Goal: Book appointment/travel/reservation

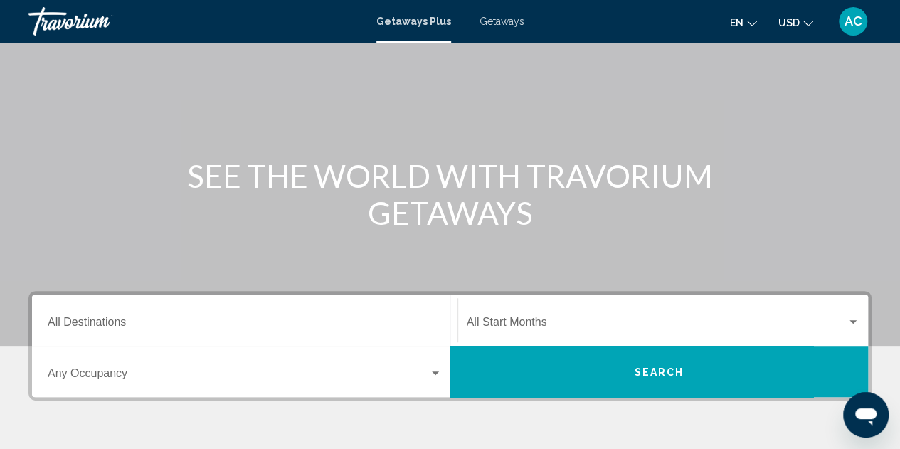
scroll to position [80, 0]
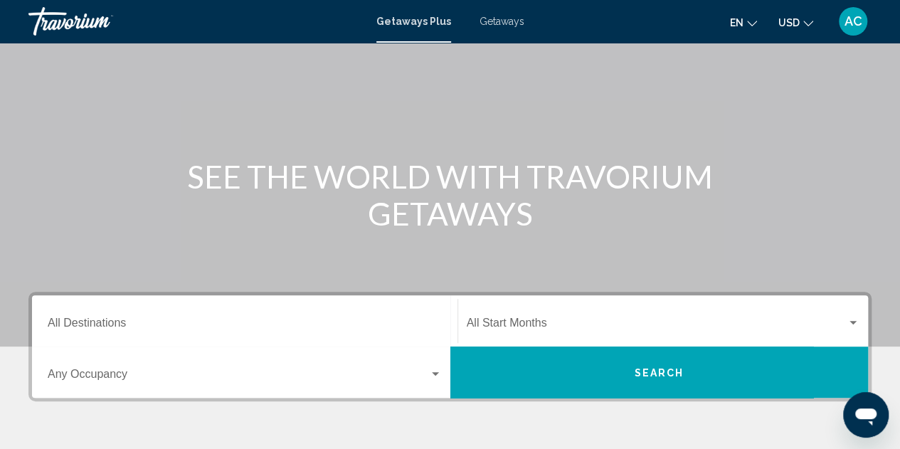
click at [265, 307] on div "Destination All Destinations" at bounding box center [245, 321] width 394 height 45
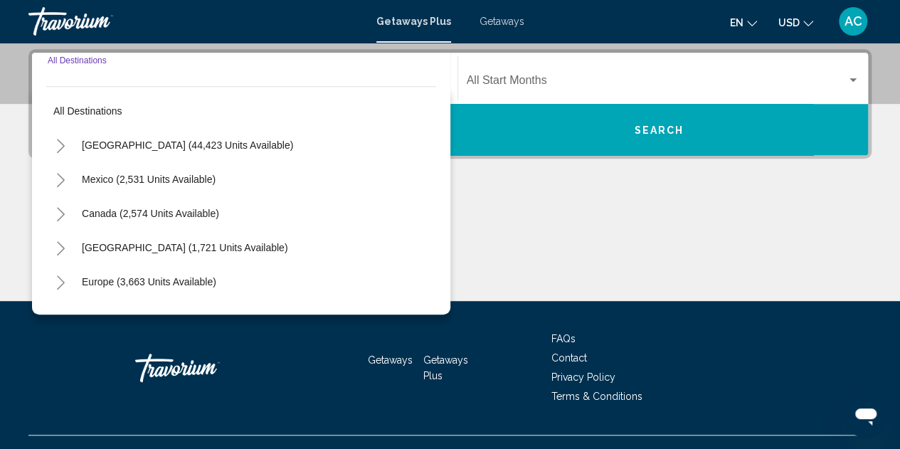
scroll to position [326, 0]
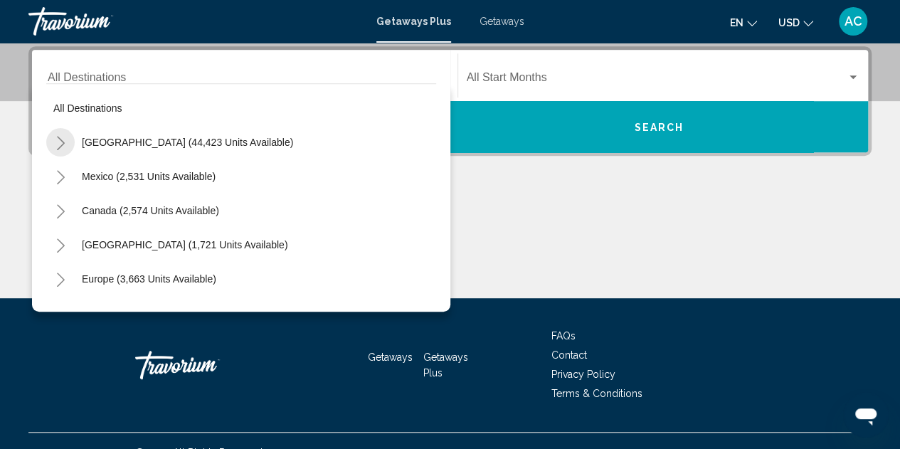
click at [72, 139] on button "Toggle United States (44,423 units available)" at bounding box center [60, 142] width 28 height 28
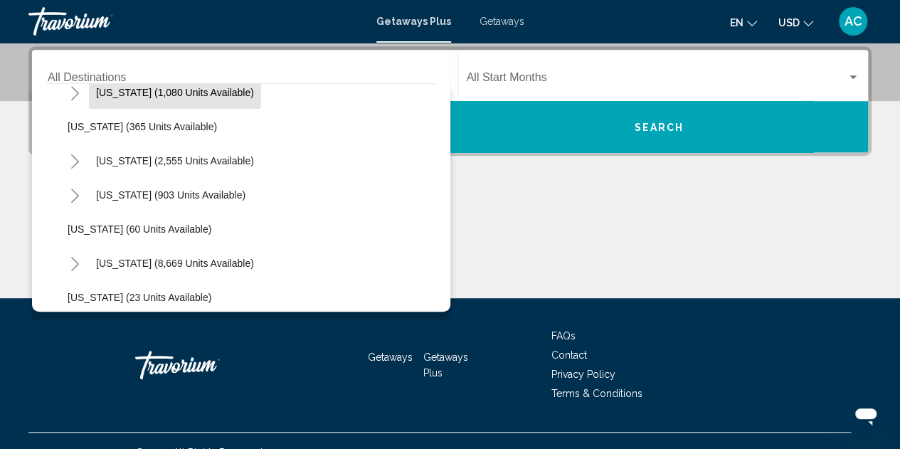
scroll to position [213, 0]
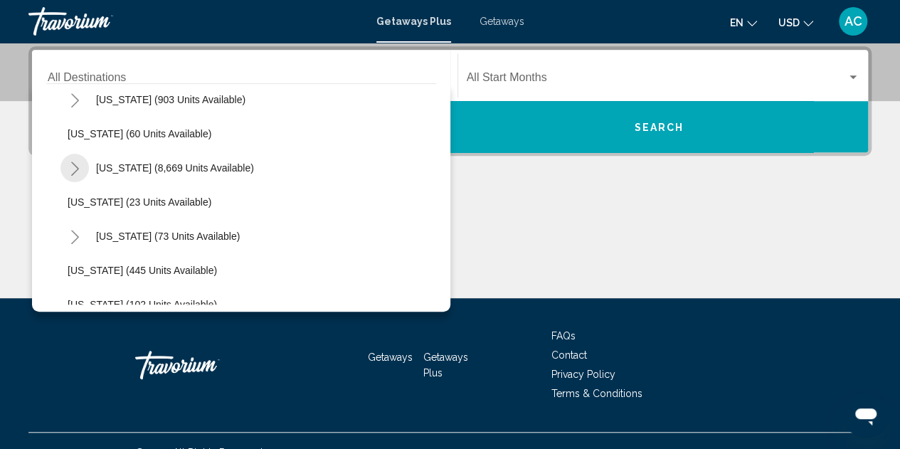
click at [72, 170] on icon "Toggle Florida (8,669 units available)" at bounding box center [75, 168] width 11 height 14
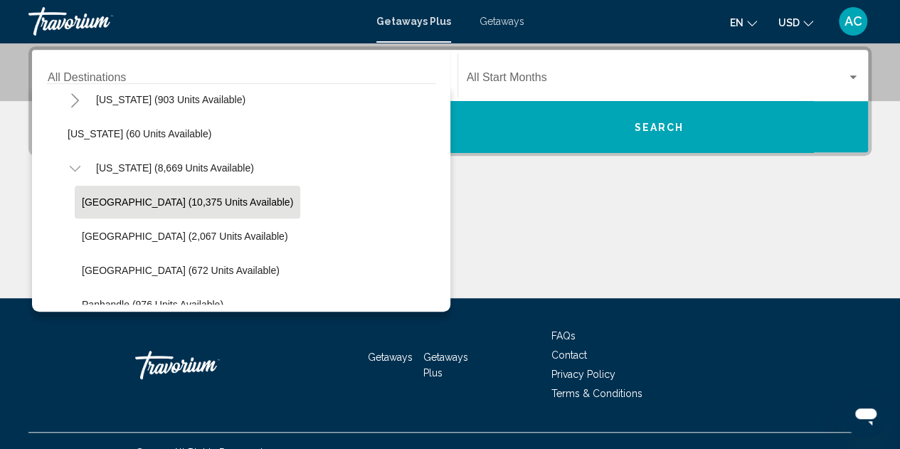
click at [139, 205] on span "[GEOGRAPHIC_DATA] (10,375 units available)" at bounding box center [187, 201] width 211 height 11
type input "**********"
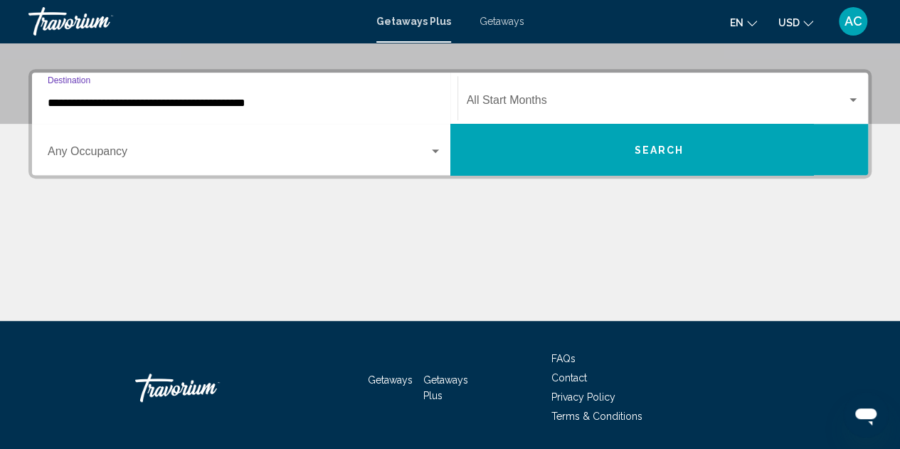
scroll to position [302, 0]
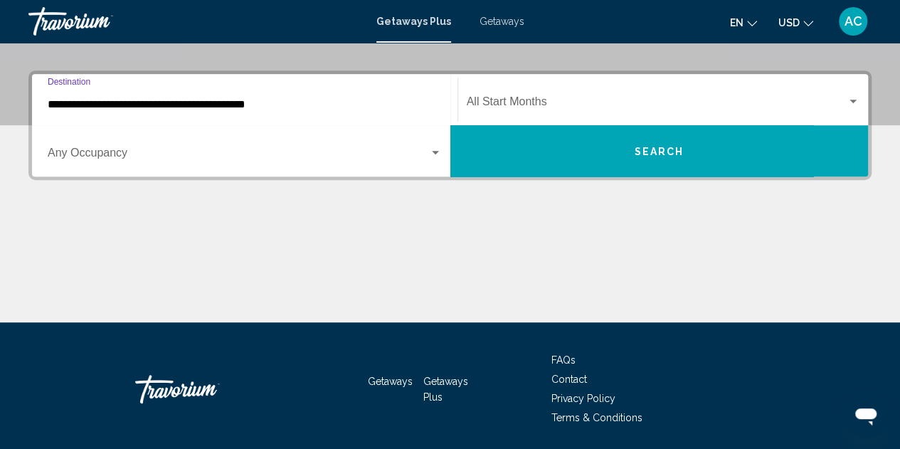
click at [515, 113] on div "Start Month All Start Months" at bounding box center [663, 100] width 393 height 45
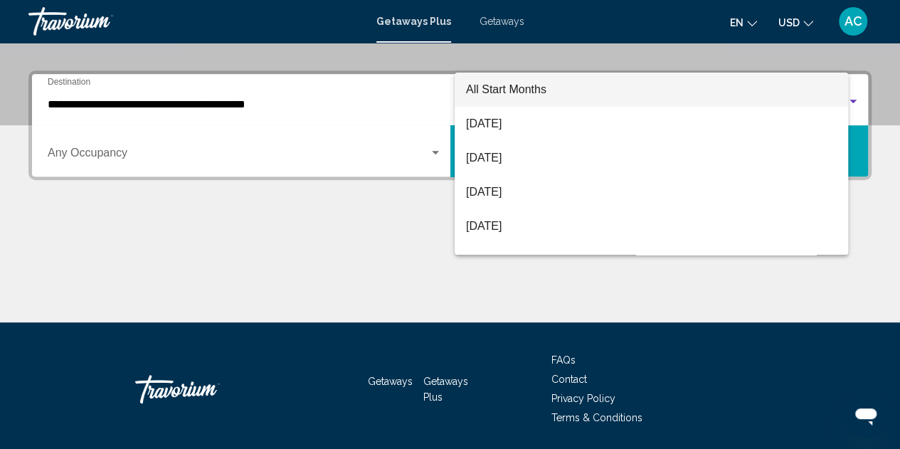
scroll to position [326, 0]
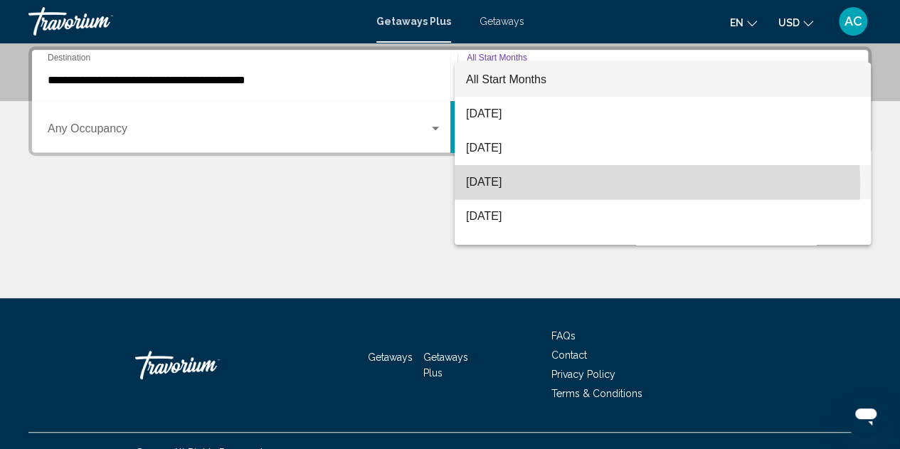
click at [493, 186] on span "[DATE]" at bounding box center [662, 182] width 393 height 34
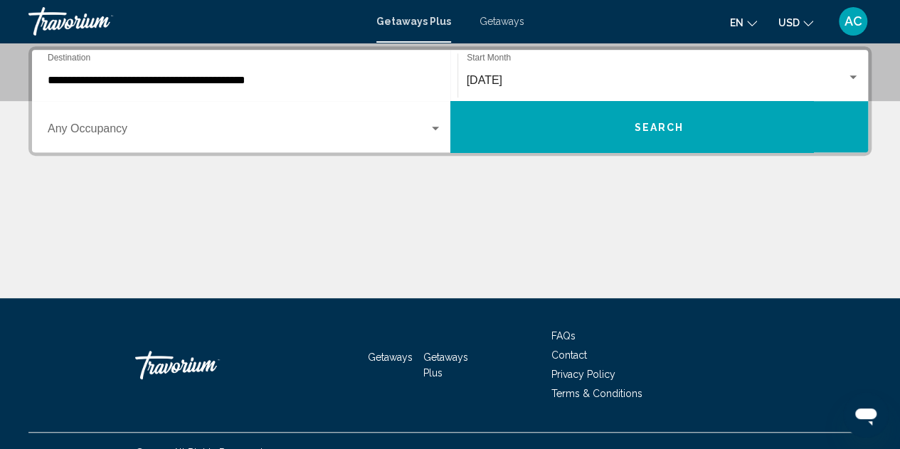
click at [337, 122] on div "Occupancy Any Occupancy" at bounding box center [245, 127] width 394 height 45
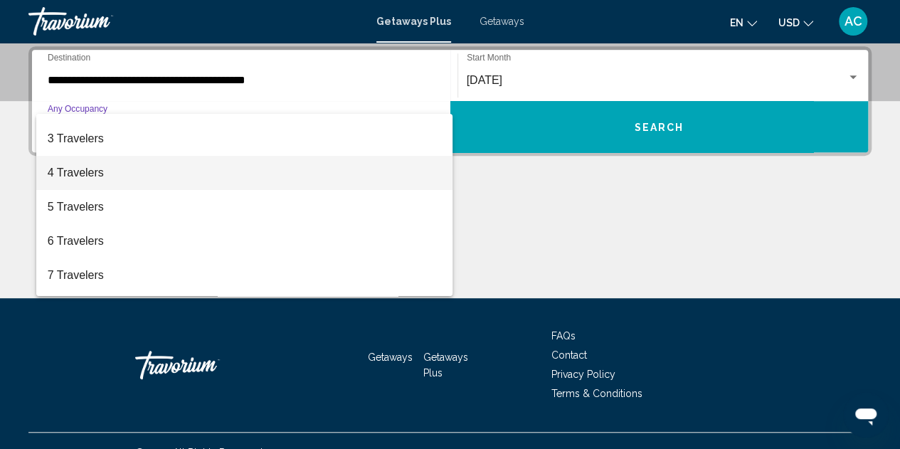
scroll to position [61, 0]
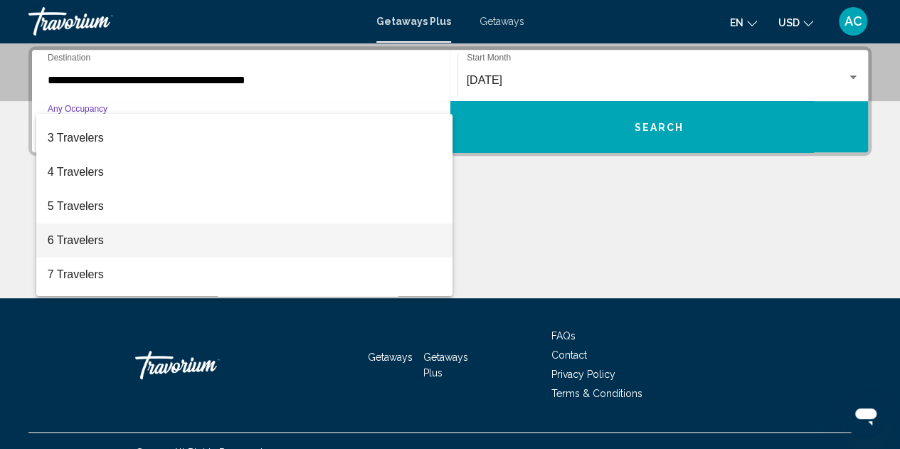
click at [124, 241] on span "6 Travelers" at bounding box center [245, 240] width 394 height 34
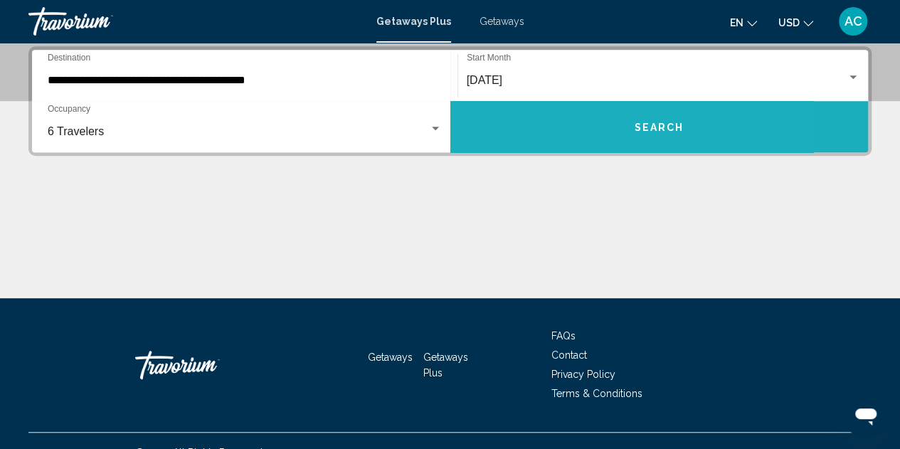
click at [570, 129] on button "Search" at bounding box center [659, 126] width 418 height 51
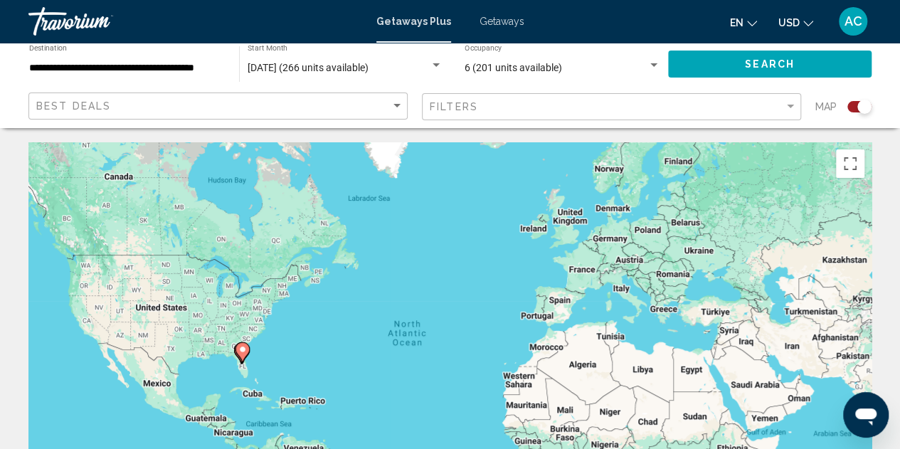
click at [297, 69] on span "[DATE] (266 units available)" at bounding box center [308, 67] width 121 height 11
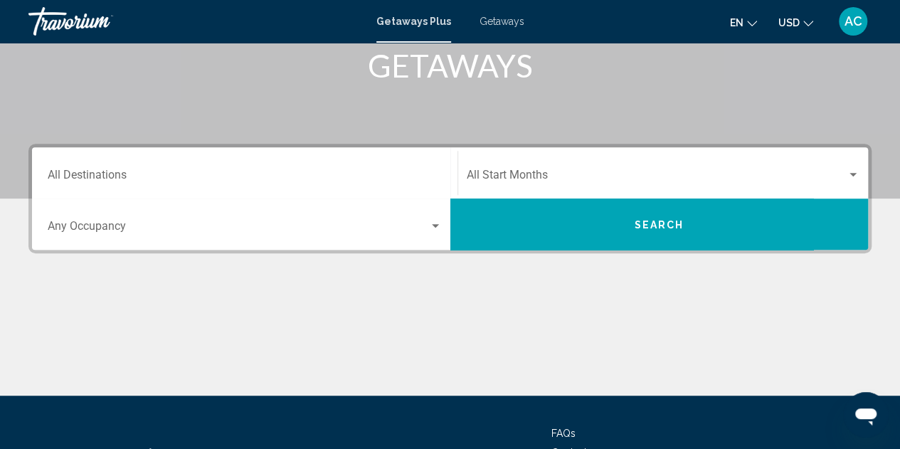
click at [304, 151] on div "Destination All Destinations" at bounding box center [245, 173] width 394 height 45
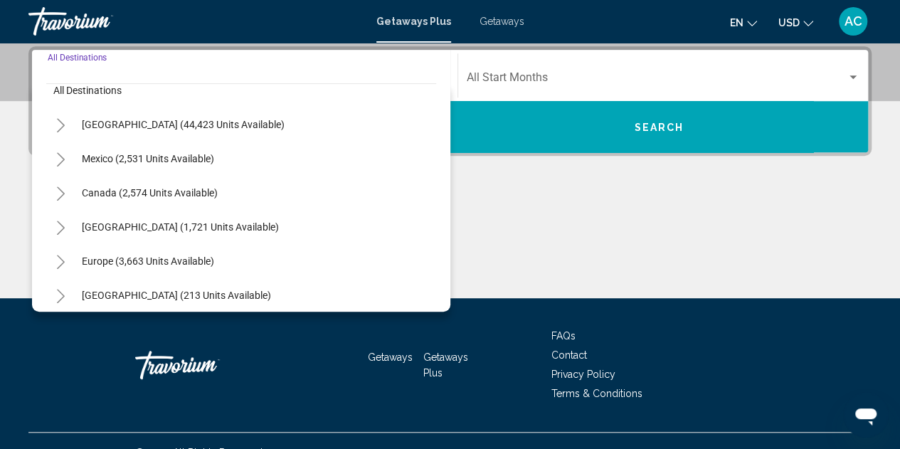
scroll to position [13, 0]
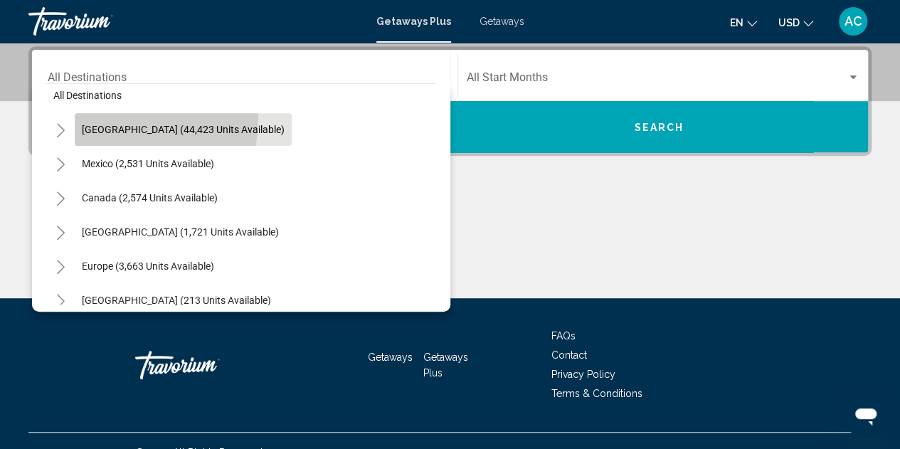
click at [92, 115] on button "[GEOGRAPHIC_DATA] (44,423 units available)" at bounding box center [183, 129] width 217 height 33
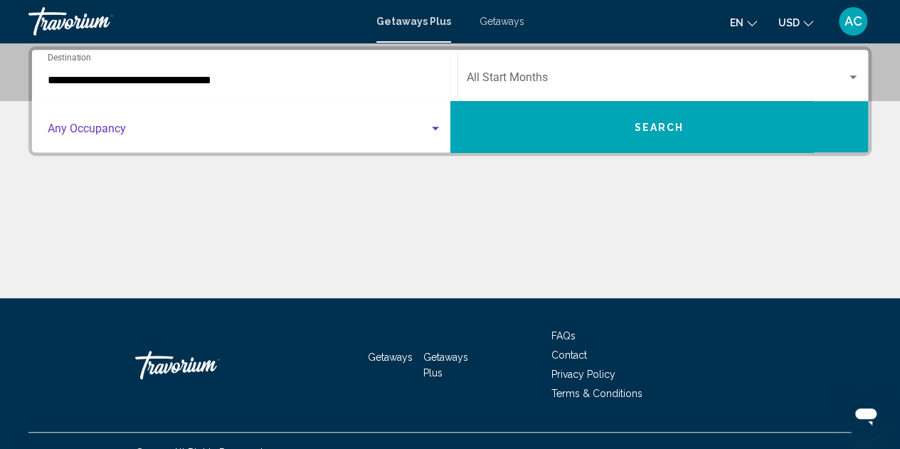
click at [105, 133] on span "Search widget" at bounding box center [238, 131] width 381 height 13
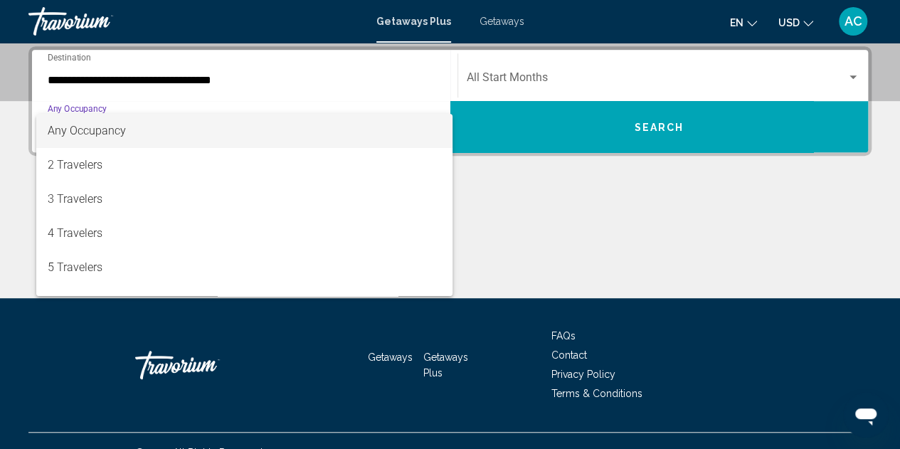
click at [115, 86] on div at bounding box center [450, 224] width 900 height 449
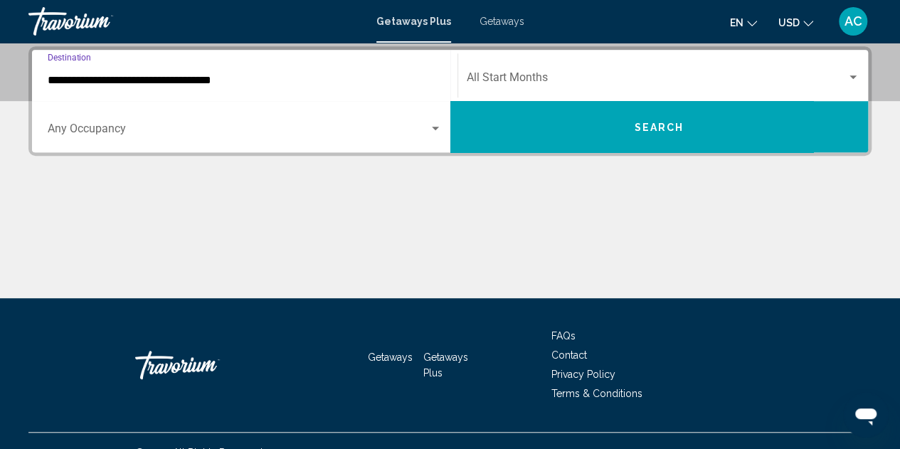
click at [118, 74] on input "**********" at bounding box center [245, 80] width 394 height 13
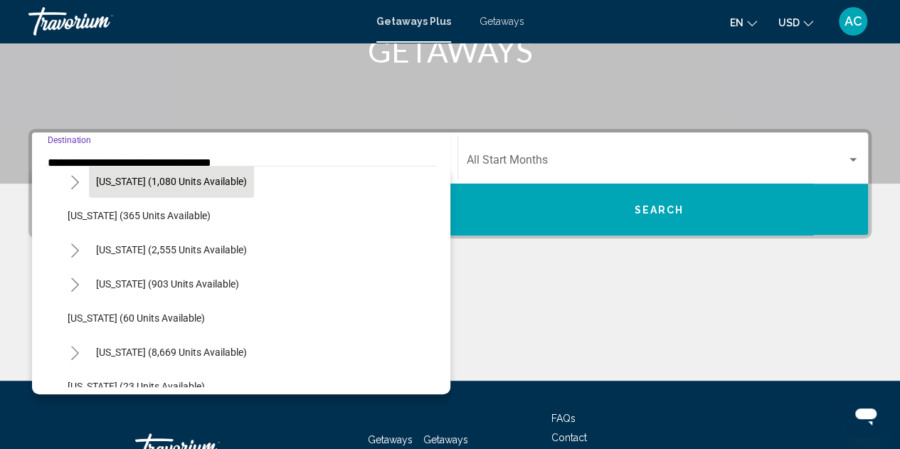
scroll to position [179, 0]
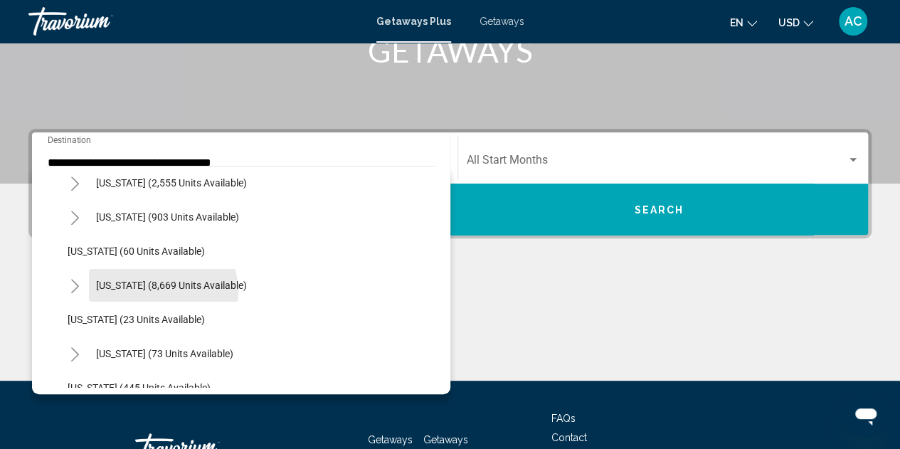
click at [161, 290] on button "[US_STATE] (8,669 units available)" at bounding box center [171, 285] width 165 height 33
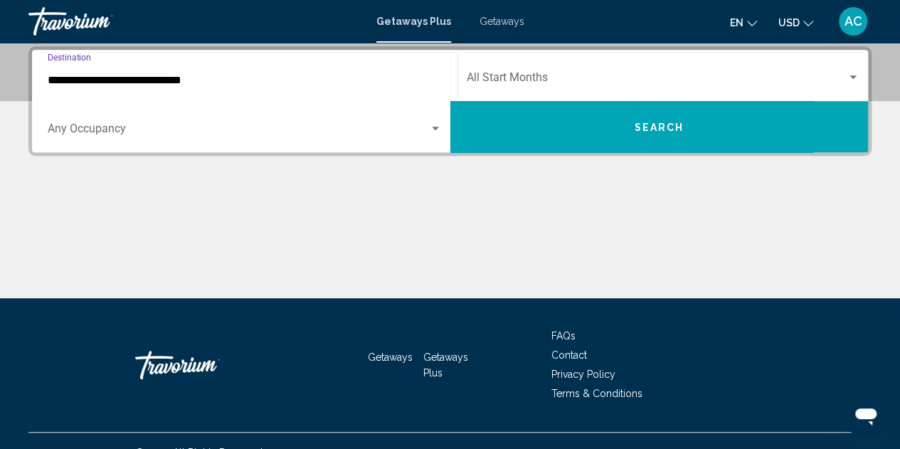
click at [110, 74] on input "**********" at bounding box center [245, 80] width 394 height 13
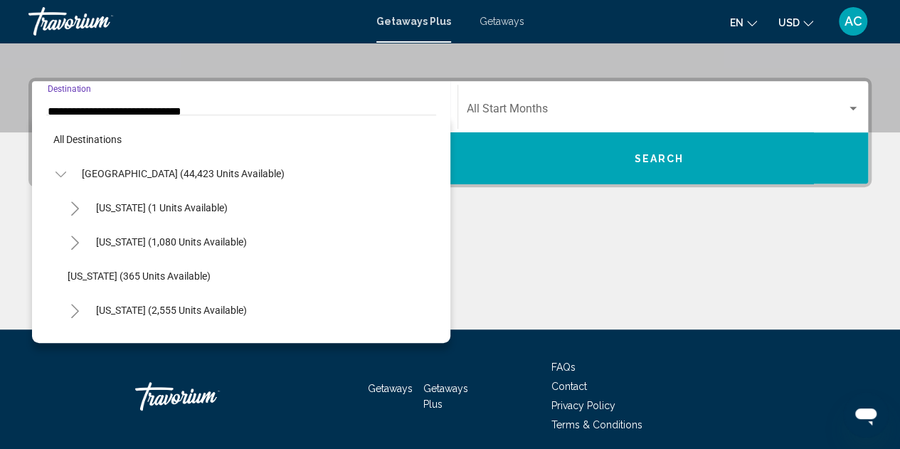
scroll to position [187, 0]
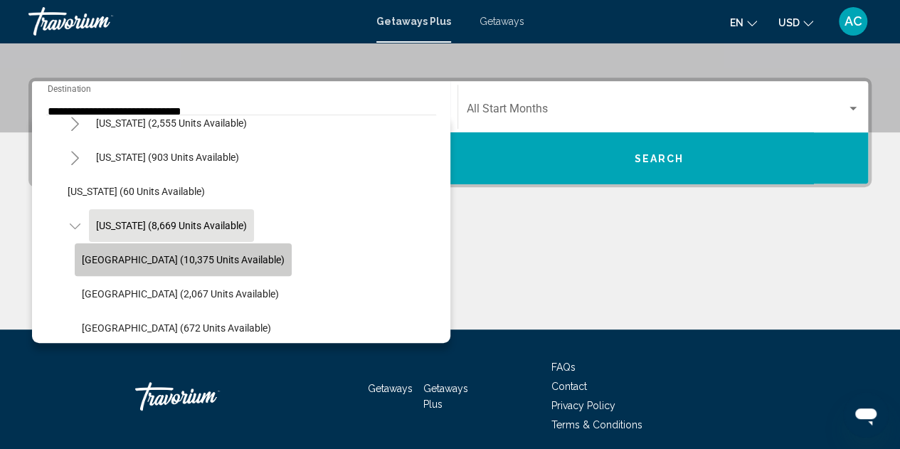
click at [92, 254] on span "[GEOGRAPHIC_DATA] (10,375 units available)" at bounding box center [183, 259] width 203 height 11
type input "**********"
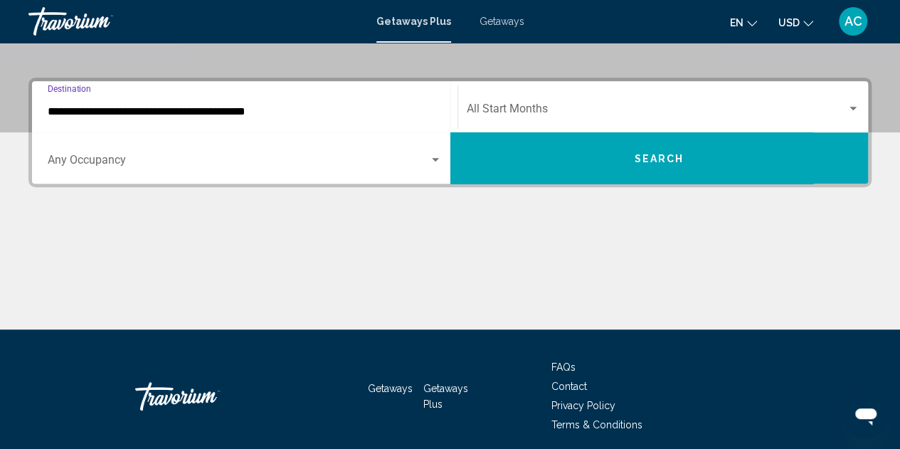
scroll to position [326, 0]
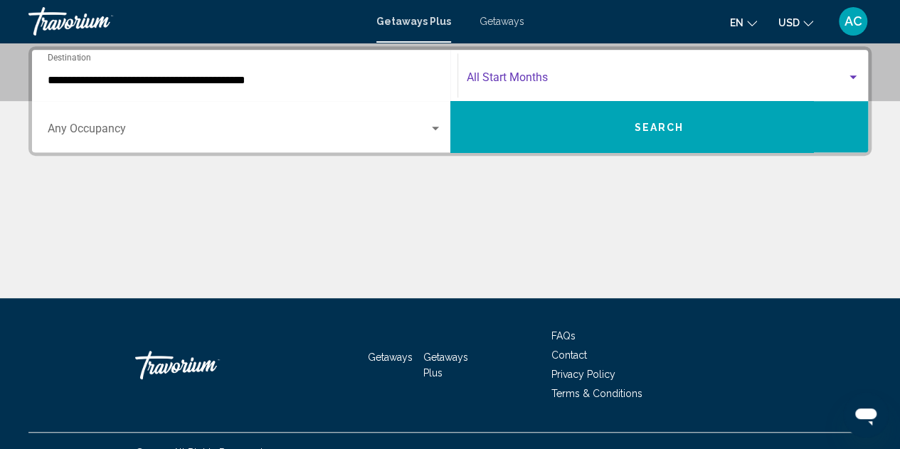
click at [566, 74] on span "Search widget" at bounding box center [657, 80] width 381 height 13
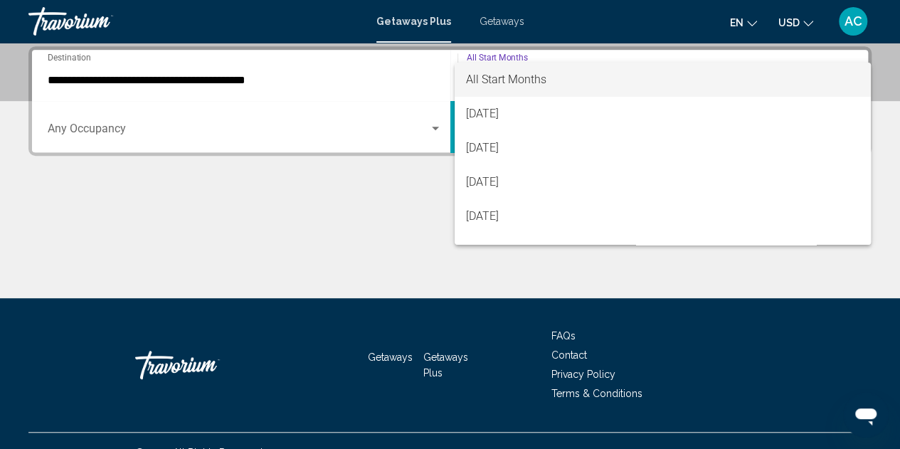
click at [452, 250] on div at bounding box center [450, 224] width 900 height 449
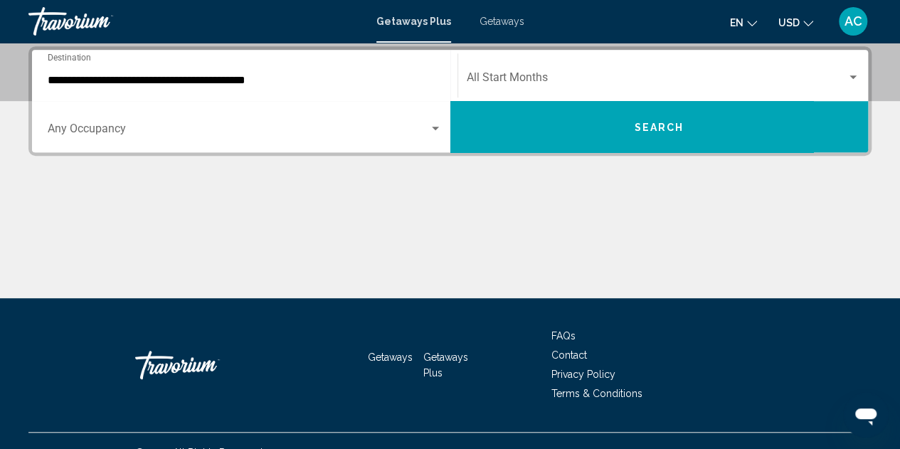
click at [862, 76] on div "Start Month All Start Months" at bounding box center [663, 75] width 410 height 45
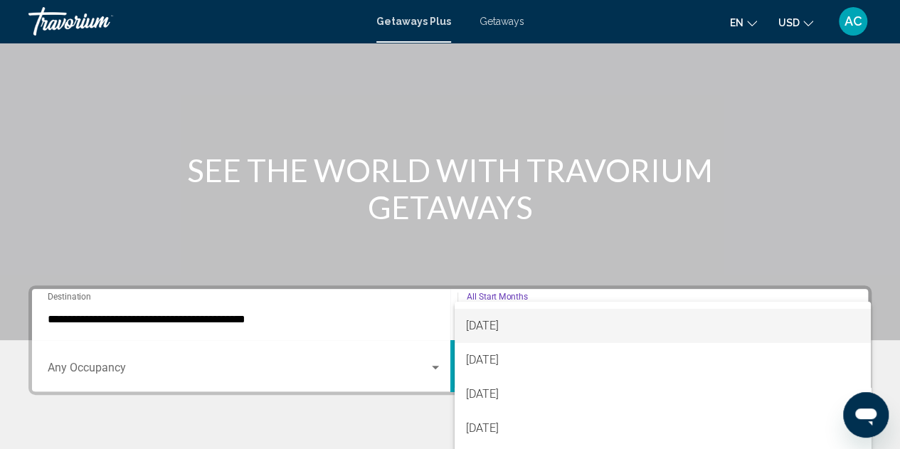
scroll to position [91, 0]
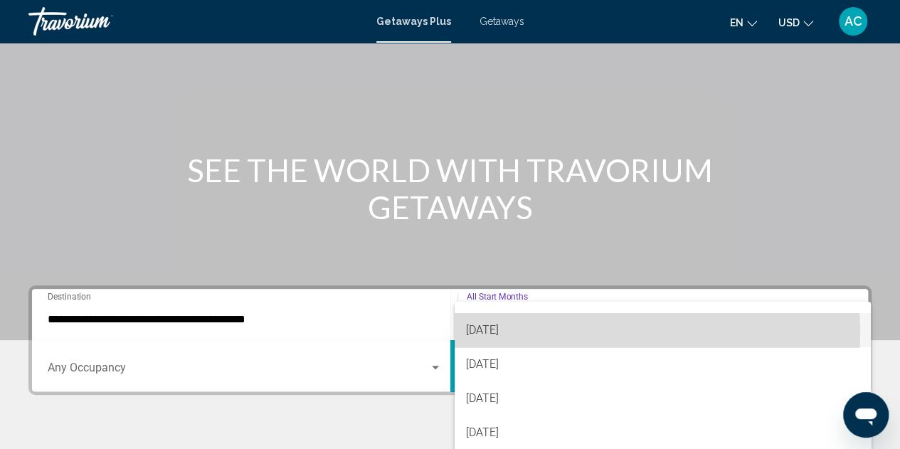
click at [548, 332] on span "[DATE]" at bounding box center [662, 330] width 393 height 34
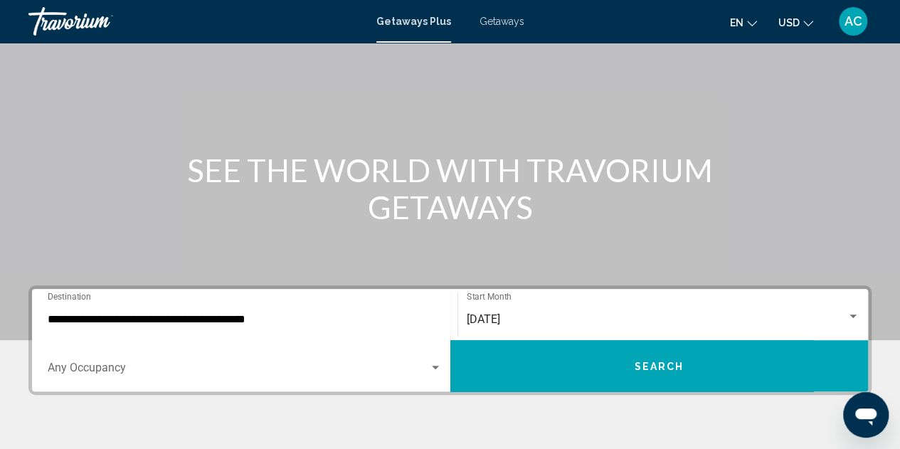
click at [383, 376] on div "Occupancy Any Occupancy" at bounding box center [245, 366] width 394 height 45
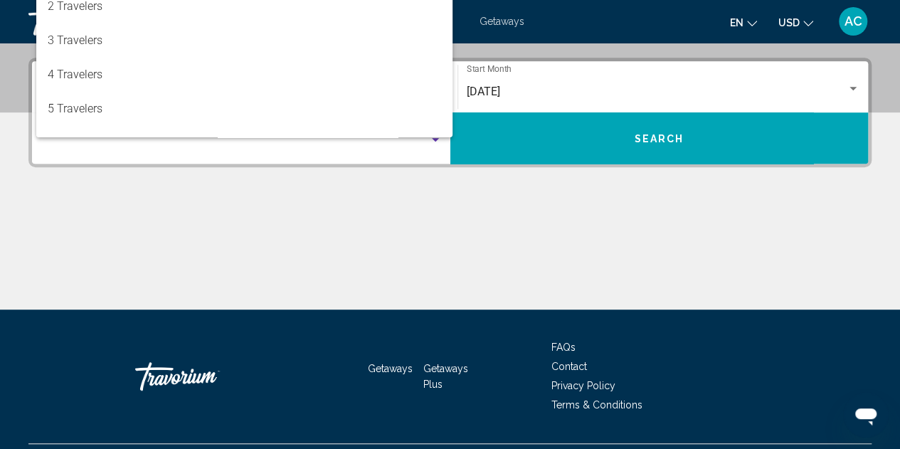
scroll to position [326, 0]
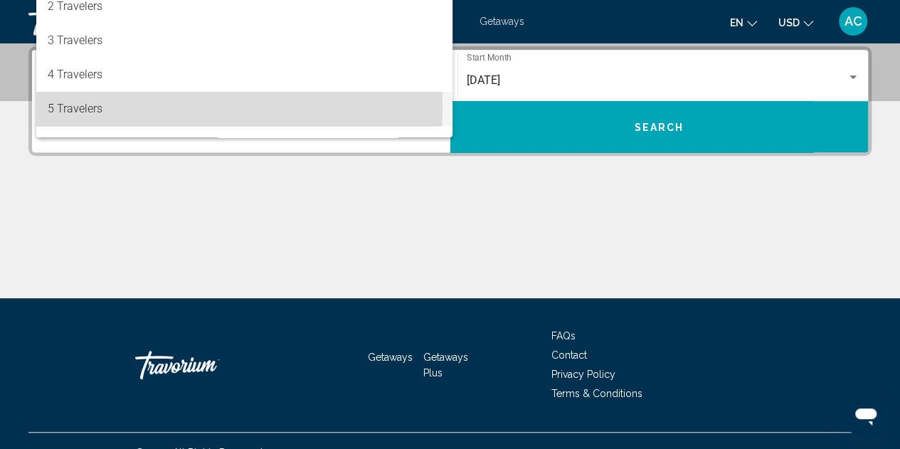
click at [121, 108] on span "5 Travelers" at bounding box center [245, 109] width 394 height 34
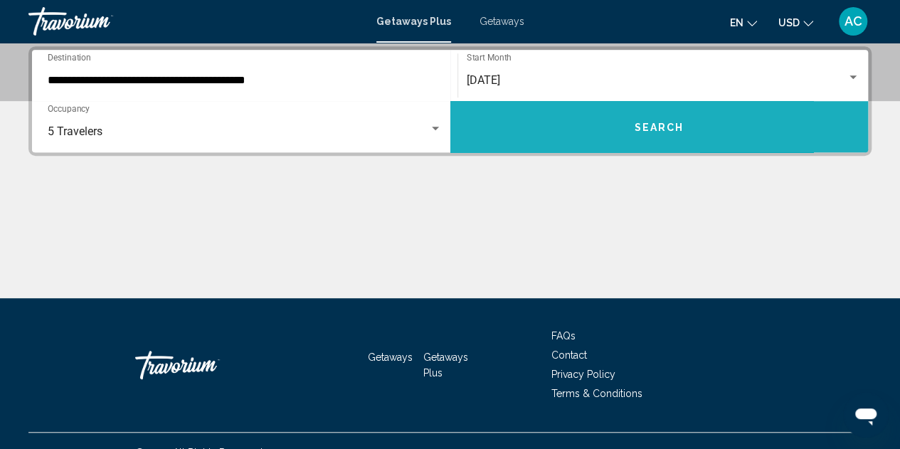
click at [513, 124] on button "Search" at bounding box center [659, 126] width 418 height 51
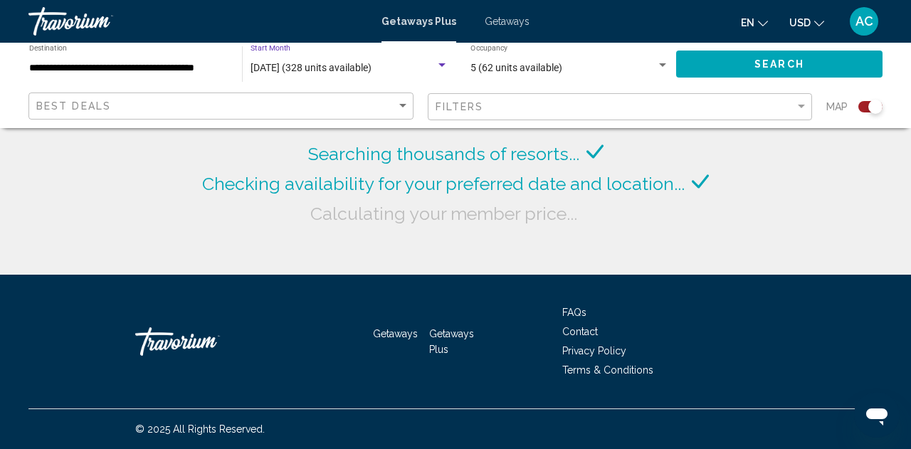
click at [434, 70] on div "October 2025 (328 units available)" at bounding box center [342, 68] width 185 height 11
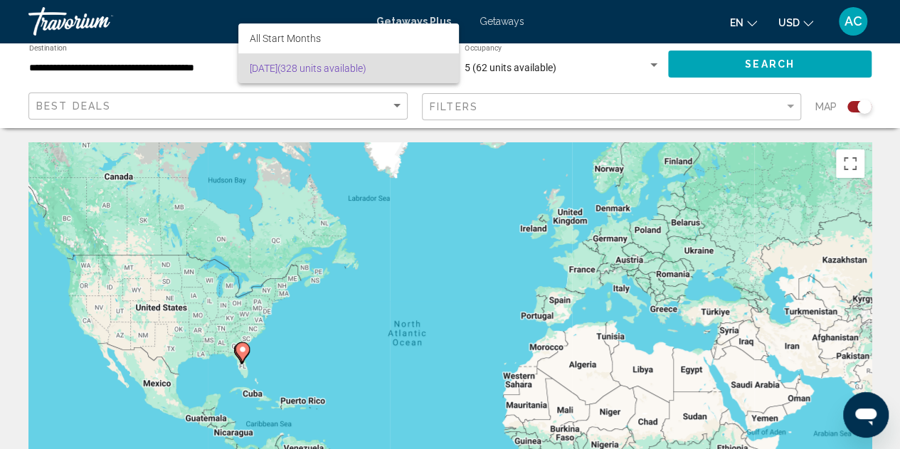
click at [465, 102] on div at bounding box center [450, 224] width 900 height 449
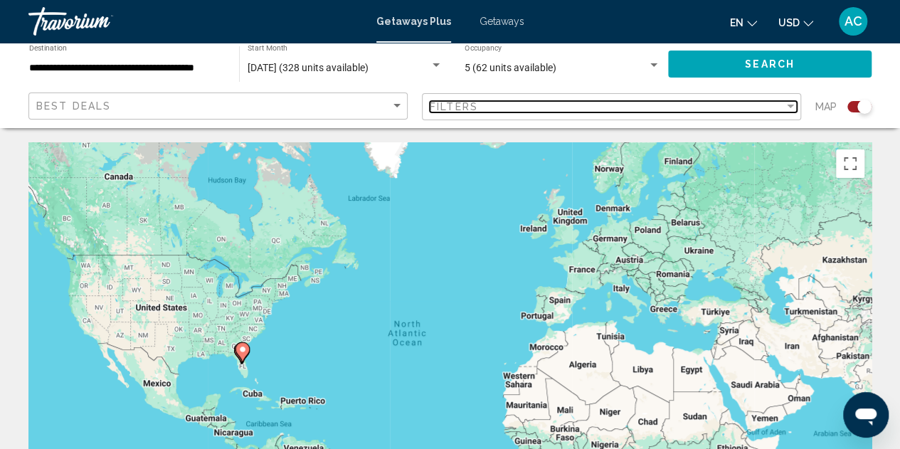
click at [465, 102] on span "Filters" at bounding box center [454, 106] width 48 height 11
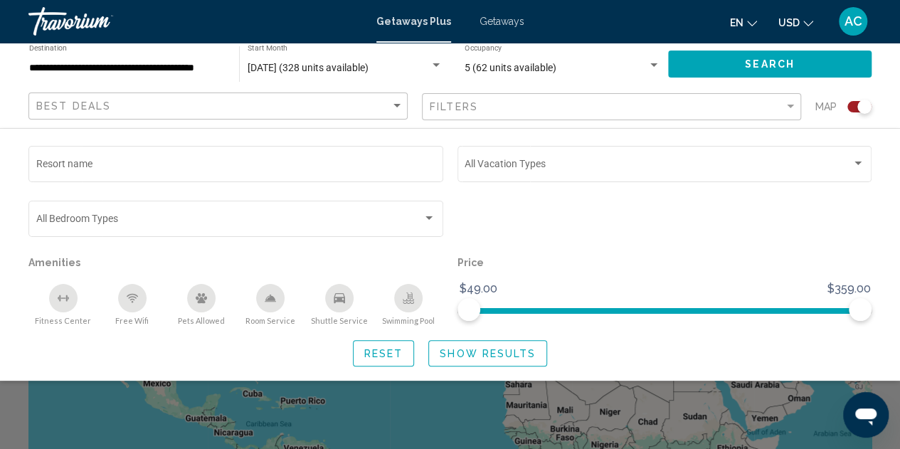
click at [775, 116] on div "Filters" at bounding box center [613, 107] width 367 height 26
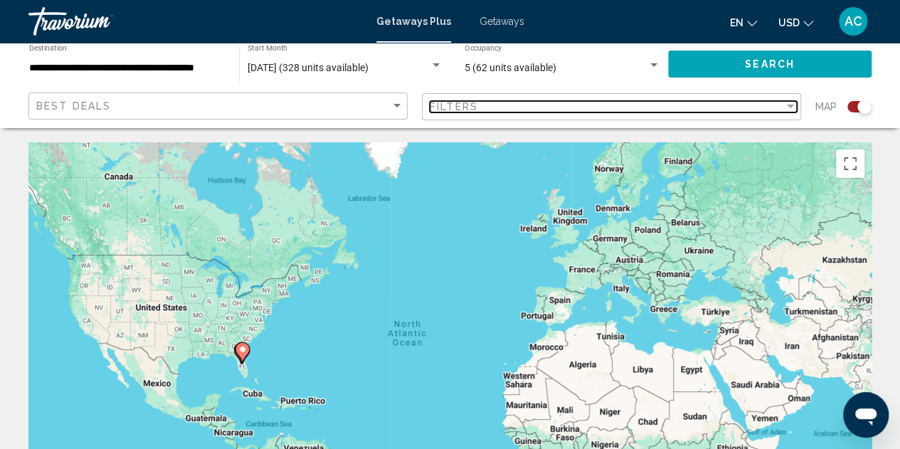
click at [770, 109] on div "Filters" at bounding box center [607, 106] width 354 height 11
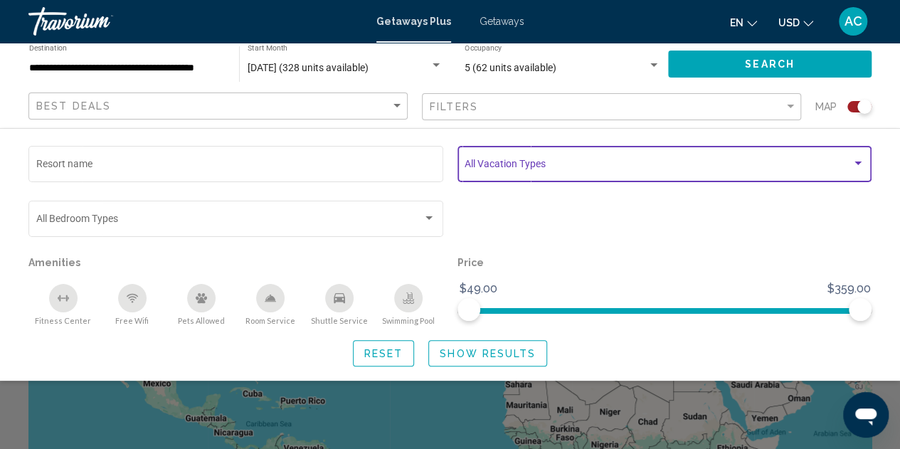
click at [746, 161] on span "Search widget" at bounding box center [658, 166] width 387 height 11
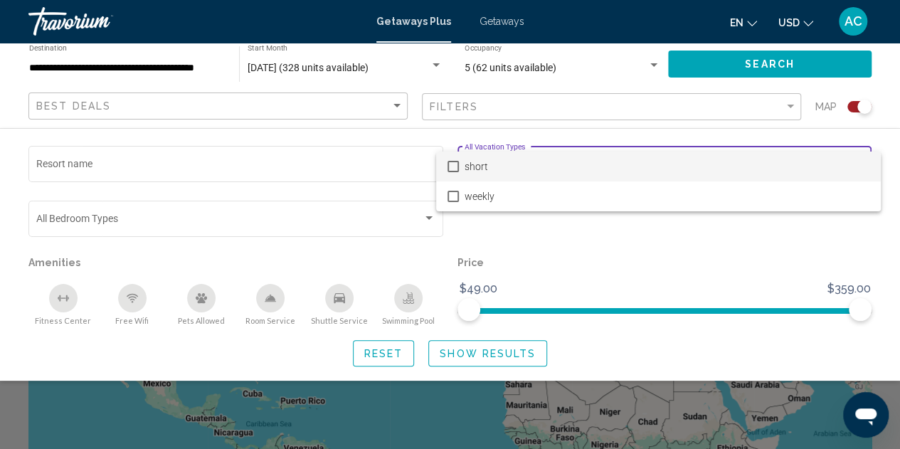
click at [505, 166] on span "short" at bounding box center [667, 167] width 405 height 30
click at [741, 113] on div at bounding box center [450, 224] width 900 height 449
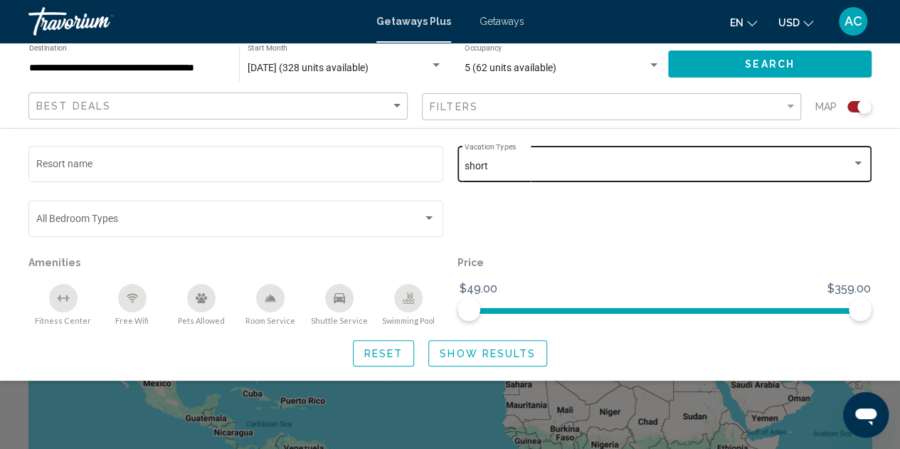
click at [707, 176] on div "short Vacation Types All Vacation Types" at bounding box center [665, 162] width 400 height 39
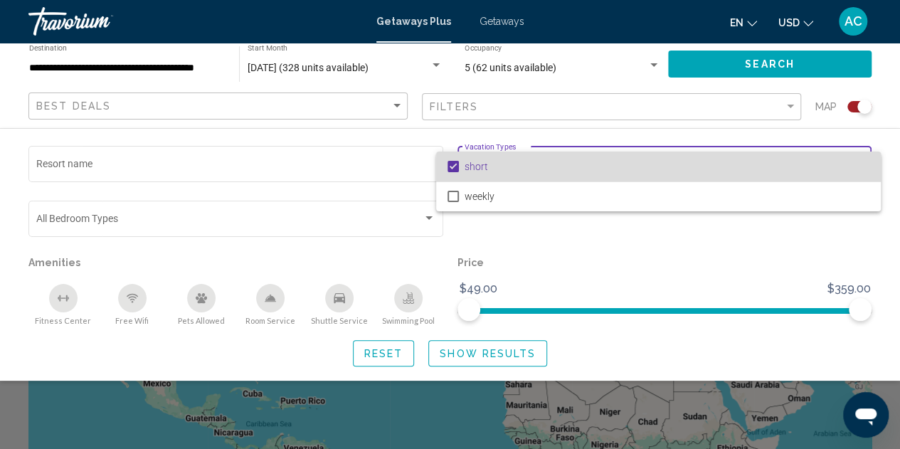
click at [703, 171] on span "short" at bounding box center [667, 167] width 405 height 30
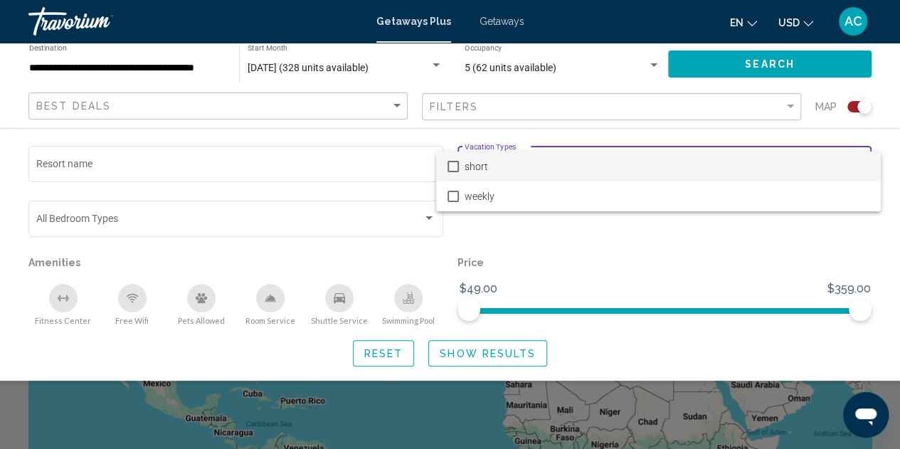
click at [703, 171] on span "short" at bounding box center [667, 167] width 405 height 30
click at [753, 115] on div at bounding box center [450, 224] width 900 height 449
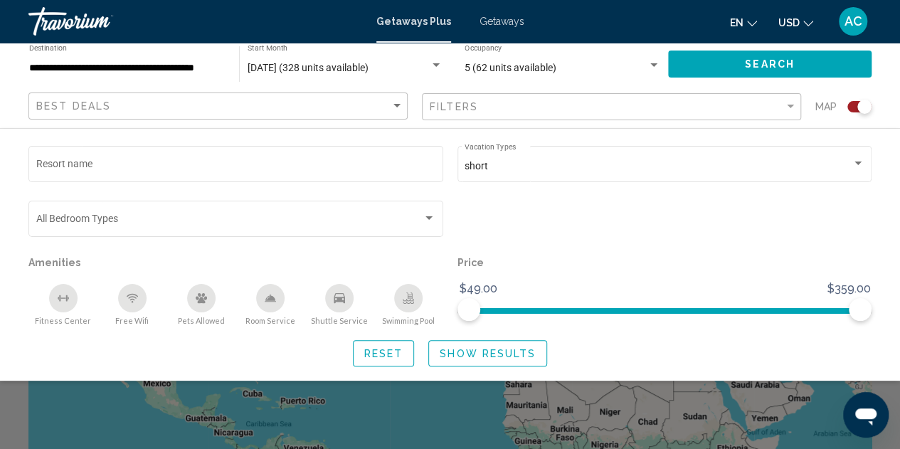
click at [724, 53] on button "Search" at bounding box center [769, 64] width 203 height 26
click at [696, 391] on div "Search widget" at bounding box center [450, 330] width 900 height 235
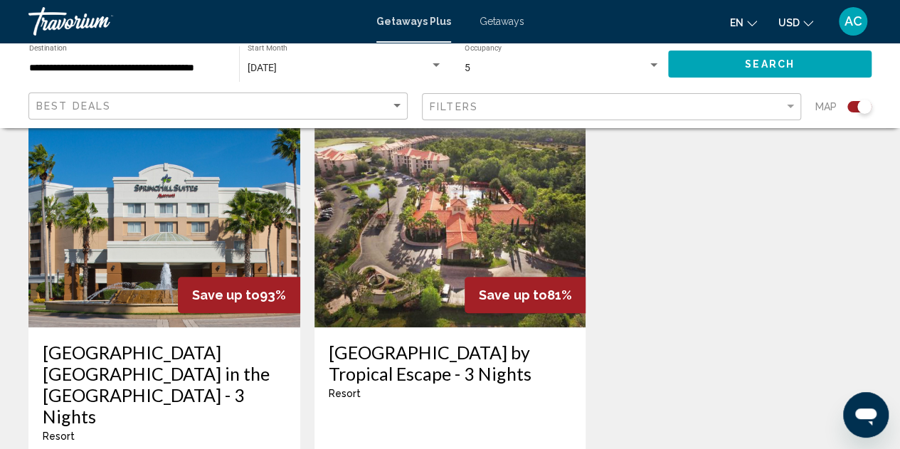
scroll to position [512, 0]
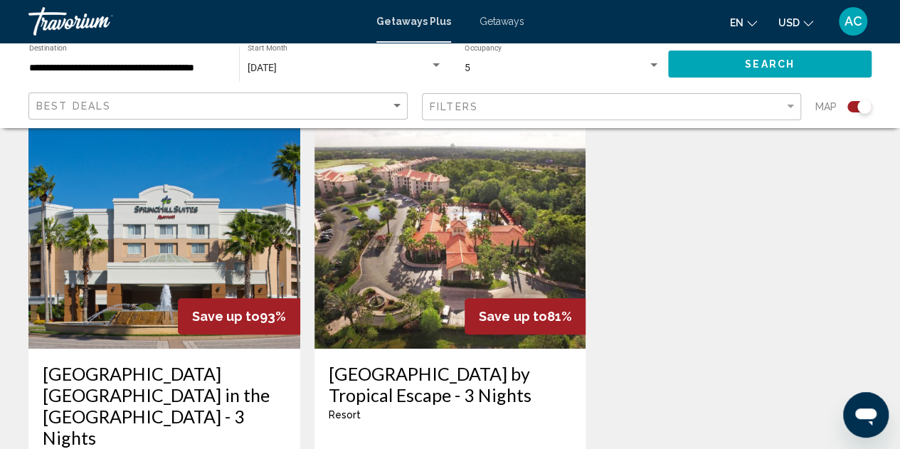
click at [166, 255] on img "Main content" at bounding box center [164, 235] width 272 height 228
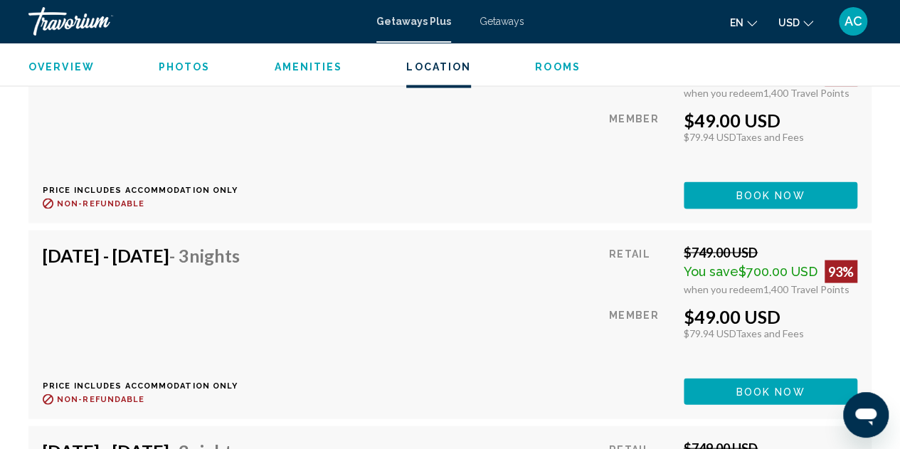
scroll to position [6691, 0]
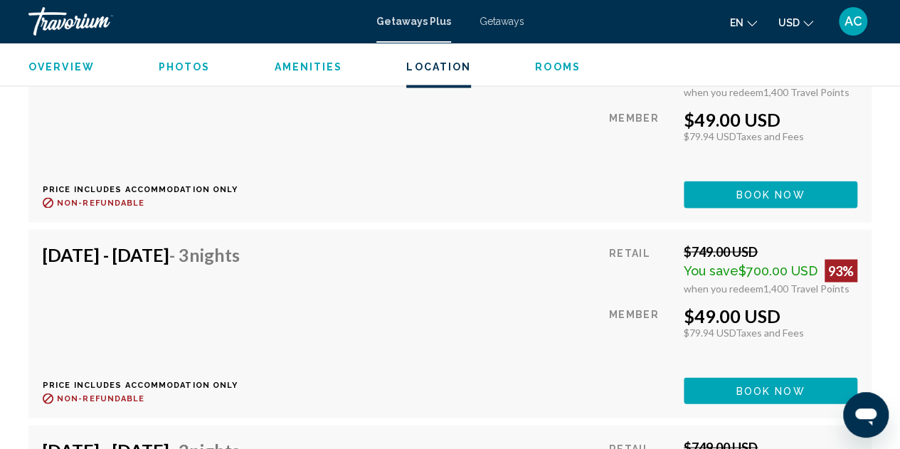
click at [420, 378] on div "Oct 23, 2025 - Oct 26, 2025 - 3 Nights Price includes accommodation only Refund…" at bounding box center [450, 323] width 815 height 160
click at [710, 377] on button "Book now" at bounding box center [771, 390] width 174 height 26
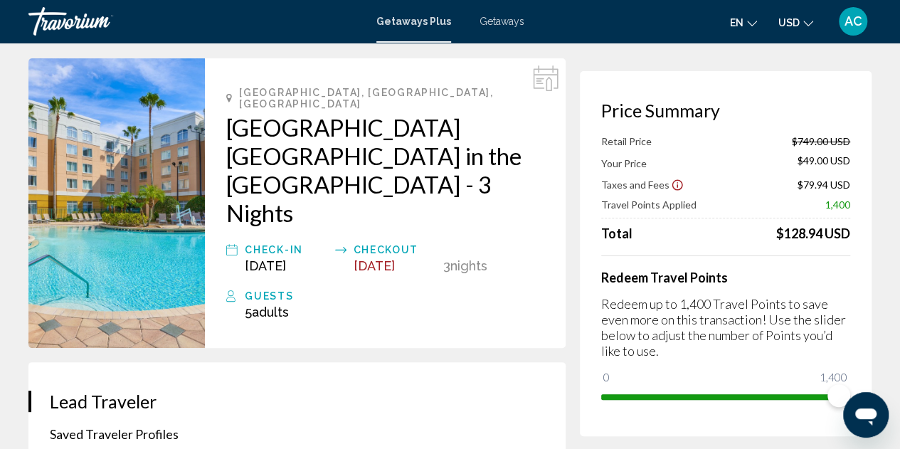
scroll to position [45, 0]
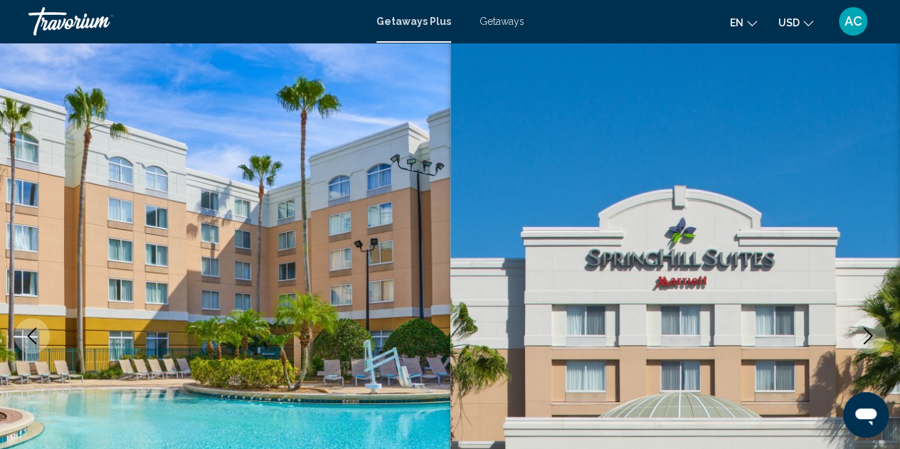
scroll to position [156, 0]
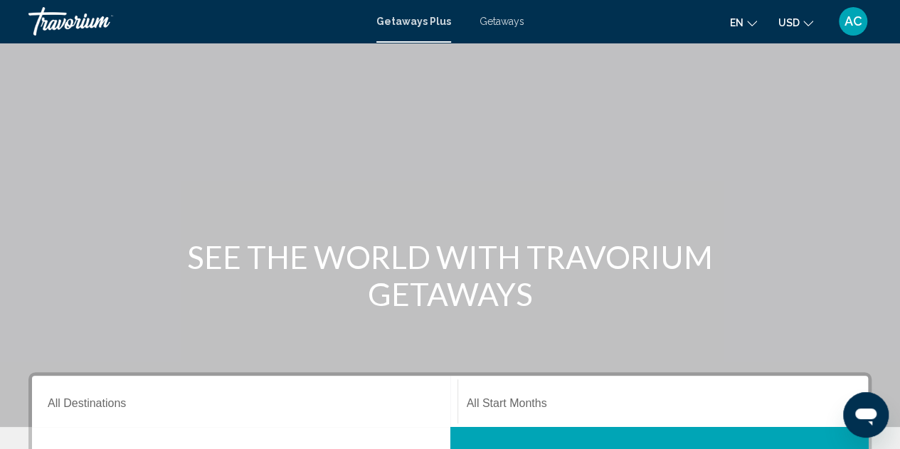
scroll to position [172, 0]
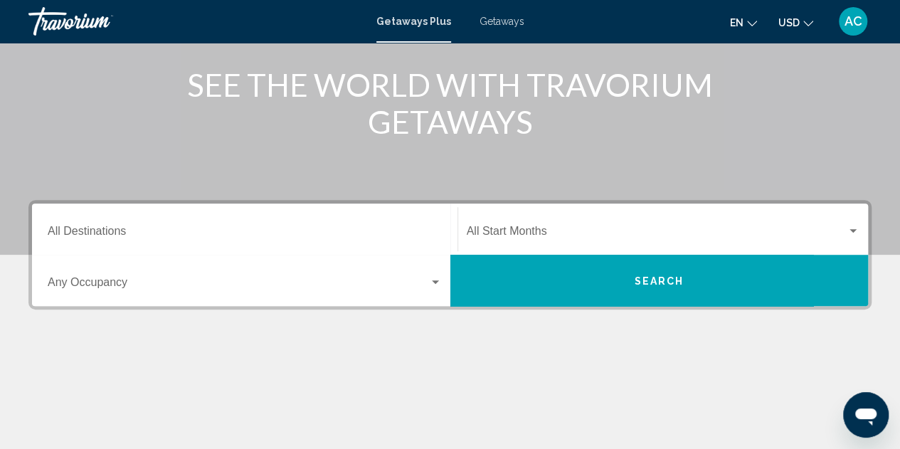
click at [253, 243] on div "Destination All Destinations" at bounding box center [245, 229] width 394 height 45
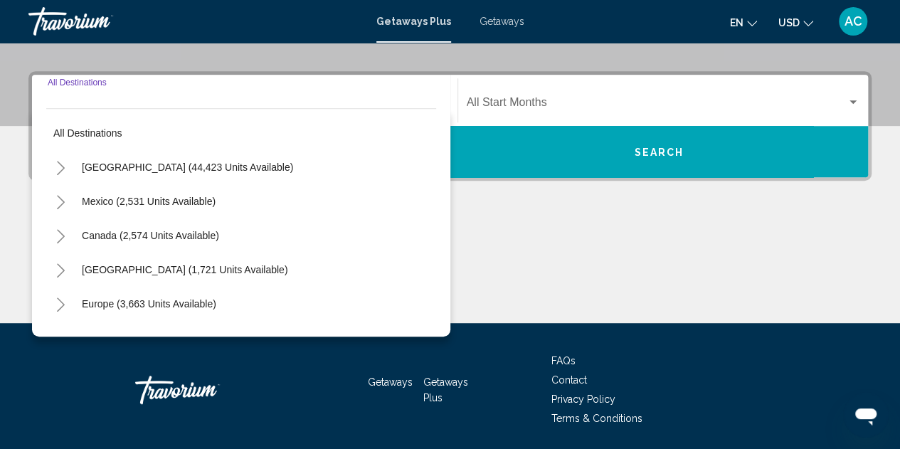
scroll to position [326, 0]
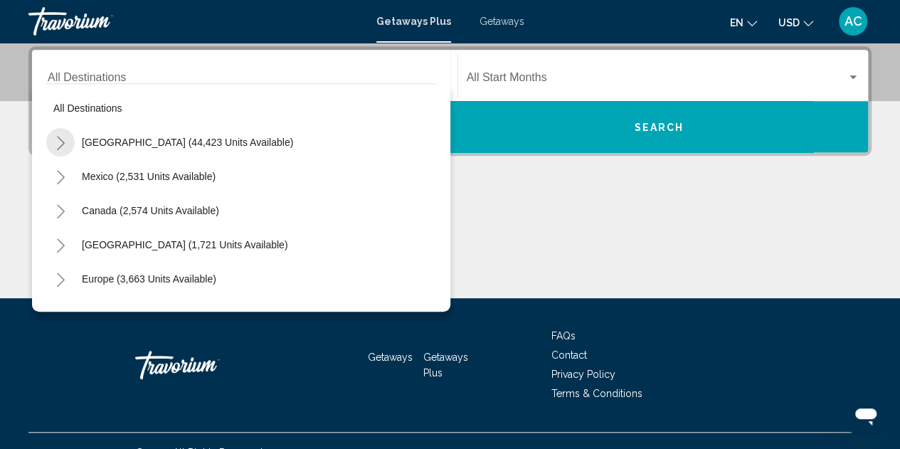
click at [60, 144] on icon "Toggle United States (44,423 units available)" at bounding box center [60, 143] width 11 height 14
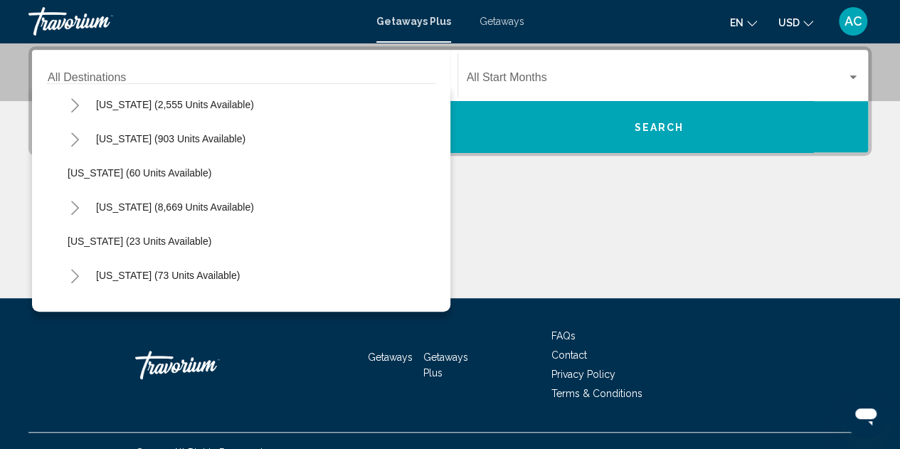
scroll to position [175, 0]
click at [80, 208] on button "Toggle Florida (8,669 units available)" at bounding box center [74, 206] width 28 height 28
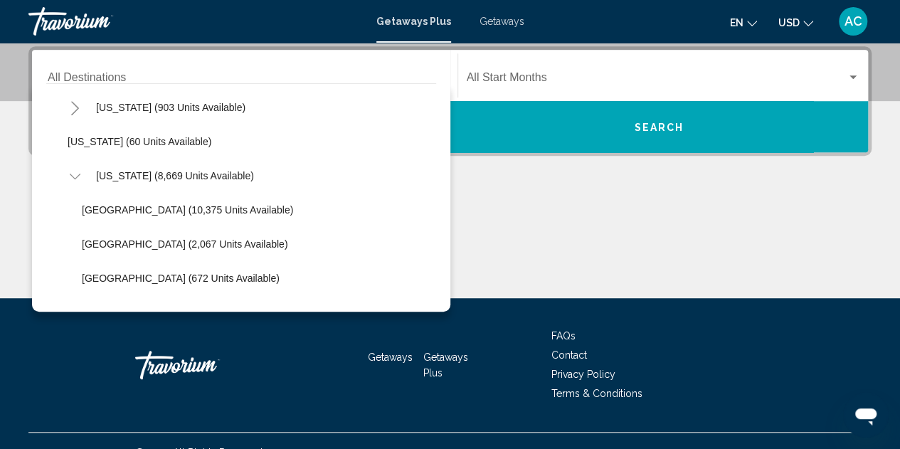
scroll to position [208, 0]
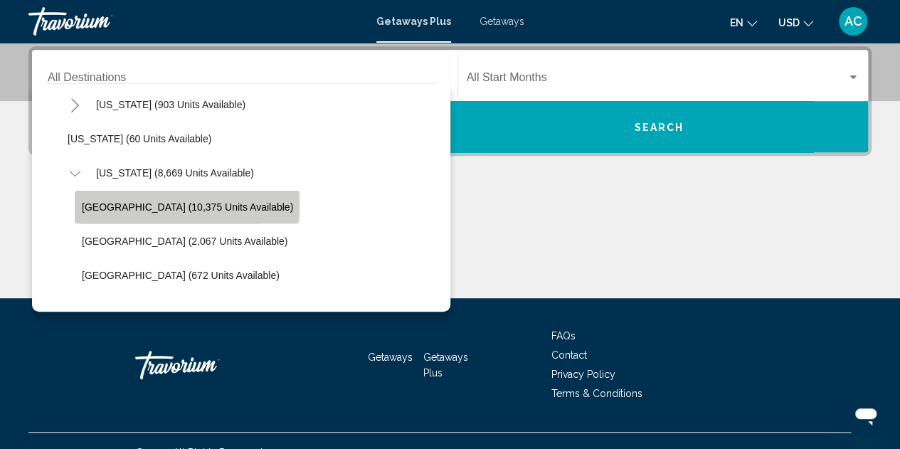
click at [99, 205] on span "[GEOGRAPHIC_DATA] (10,375 units available)" at bounding box center [187, 206] width 211 height 11
type input "**********"
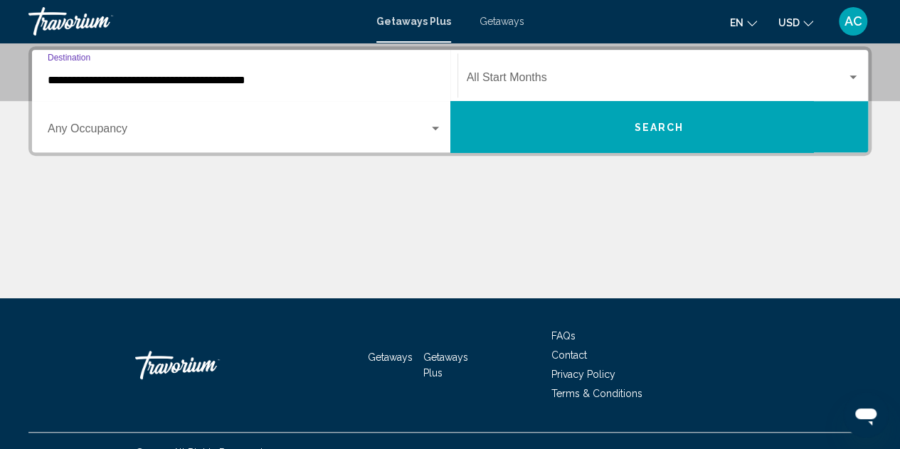
click at [606, 70] on div "Start Month All Start Months" at bounding box center [663, 75] width 393 height 45
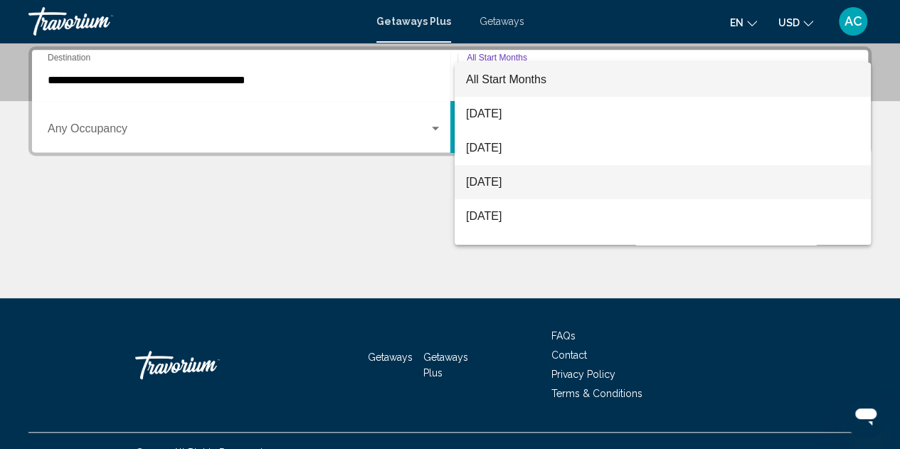
click at [519, 185] on span "[DATE]" at bounding box center [662, 182] width 393 height 34
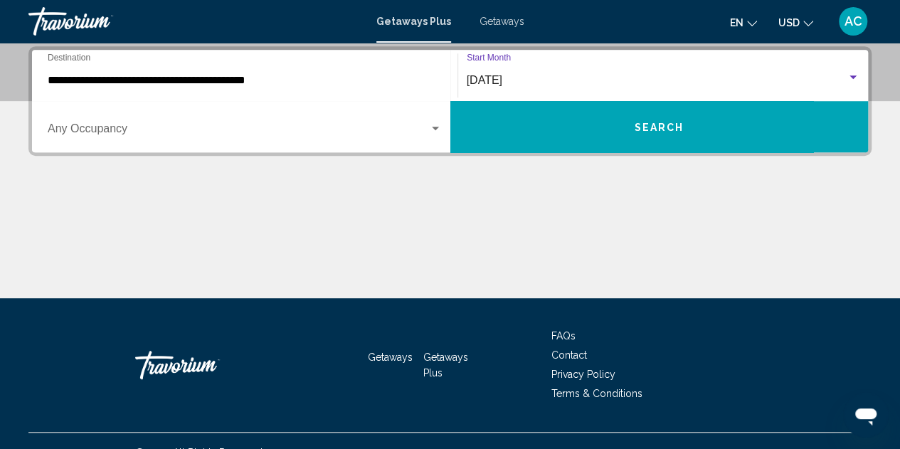
click at [304, 119] on div "Occupancy Any Occupancy" at bounding box center [245, 127] width 394 height 45
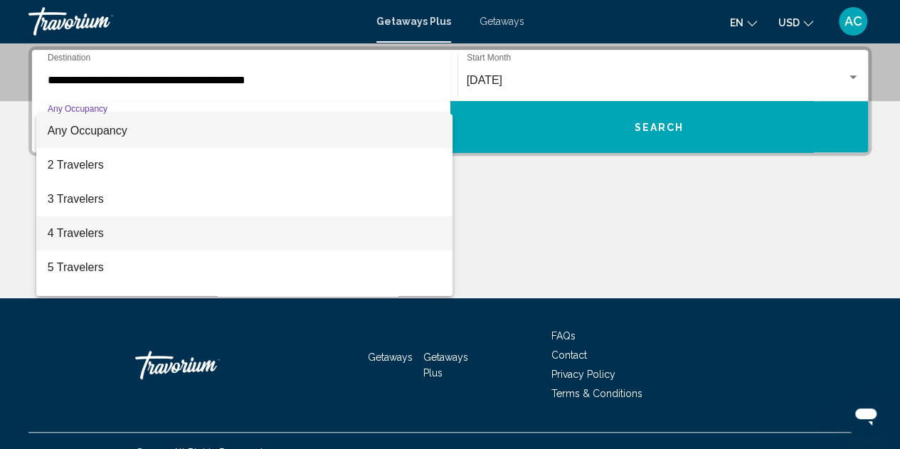
scroll to position [49, 0]
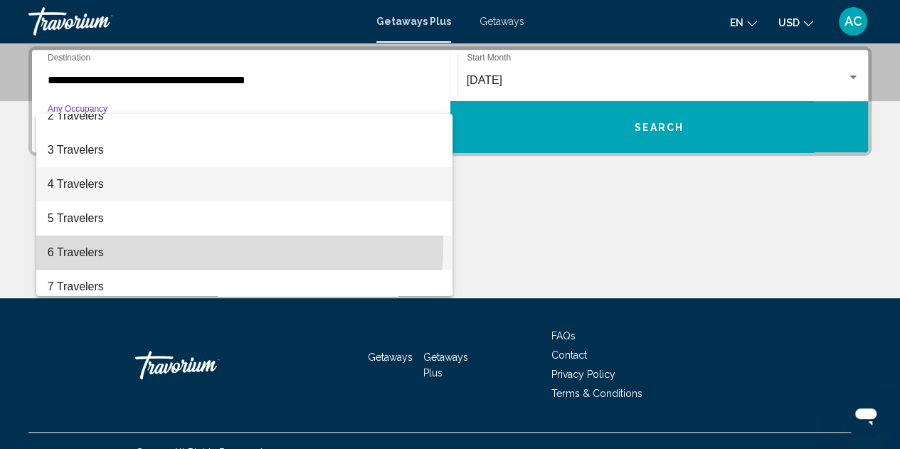
click at [112, 243] on span "6 Travelers" at bounding box center [245, 252] width 394 height 34
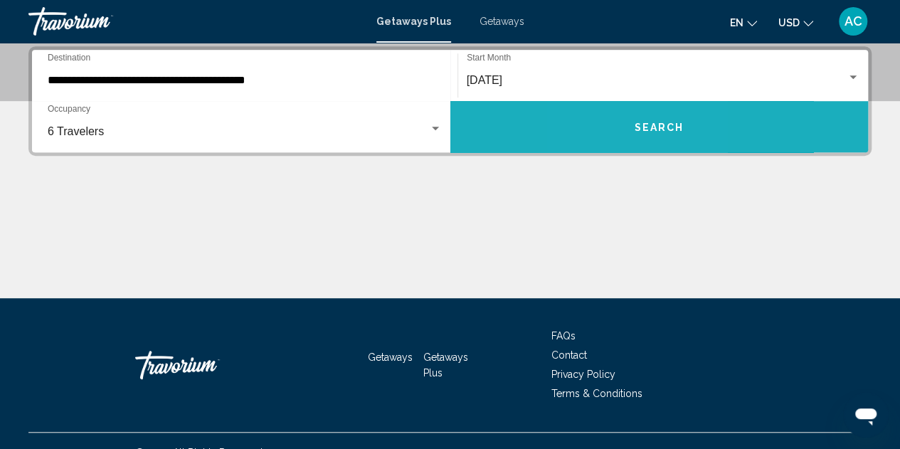
click at [618, 127] on button "Search" at bounding box center [659, 126] width 418 height 51
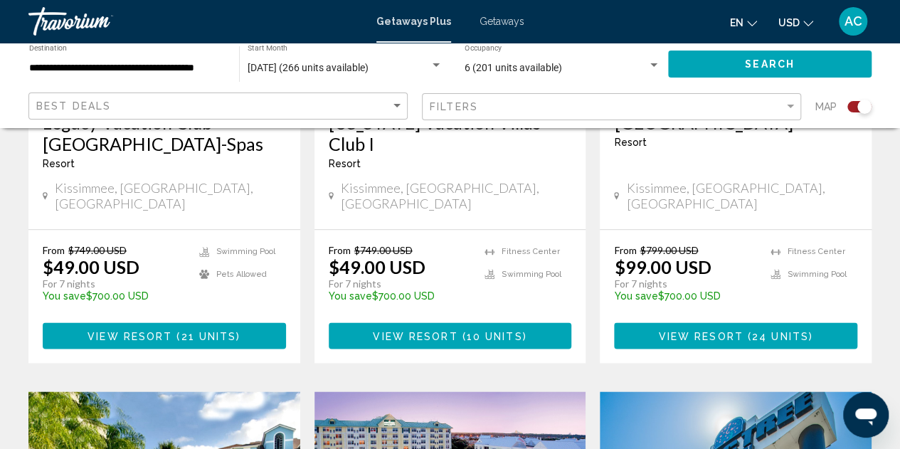
scroll to position [764, 0]
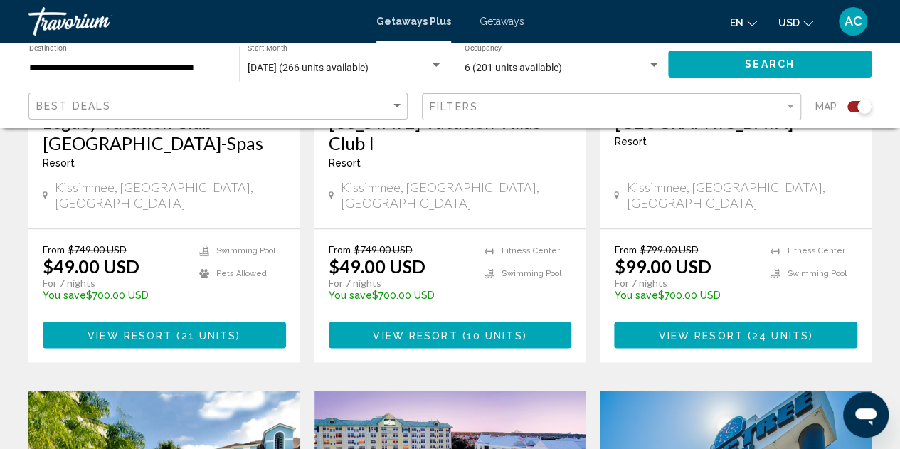
click at [140, 329] on span "View Resort" at bounding box center [130, 334] width 85 height 11
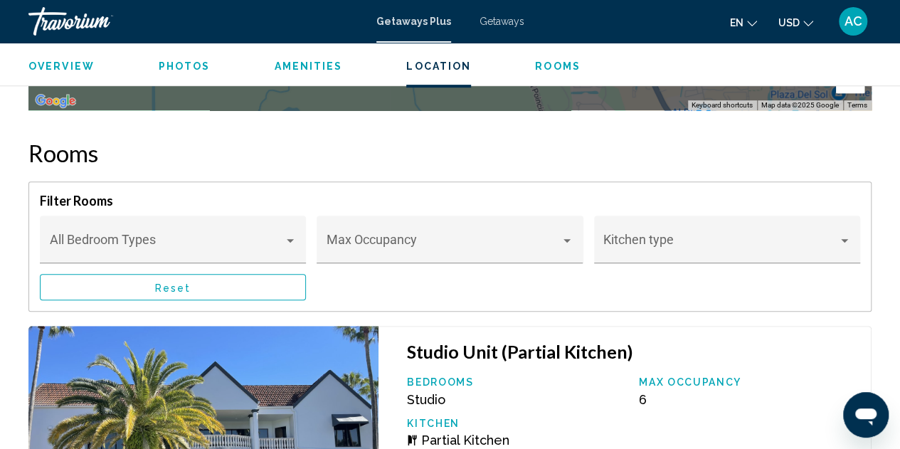
scroll to position [2993, 0]
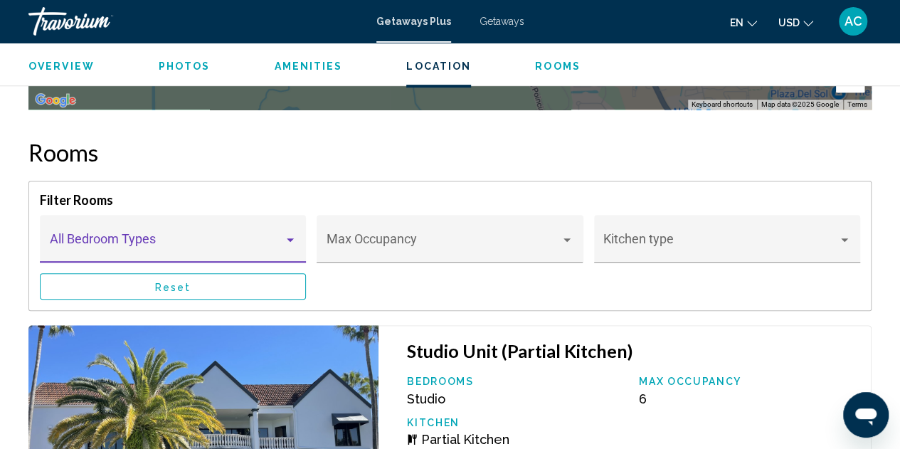
click at [221, 238] on span "Main content" at bounding box center [167, 245] width 234 height 14
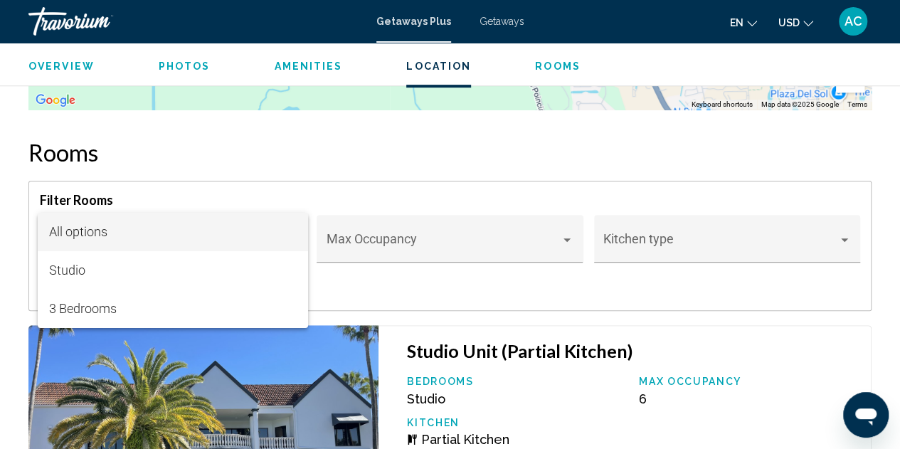
click at [391, 278] on div at bounding box center [450, 224] width 900 height 449
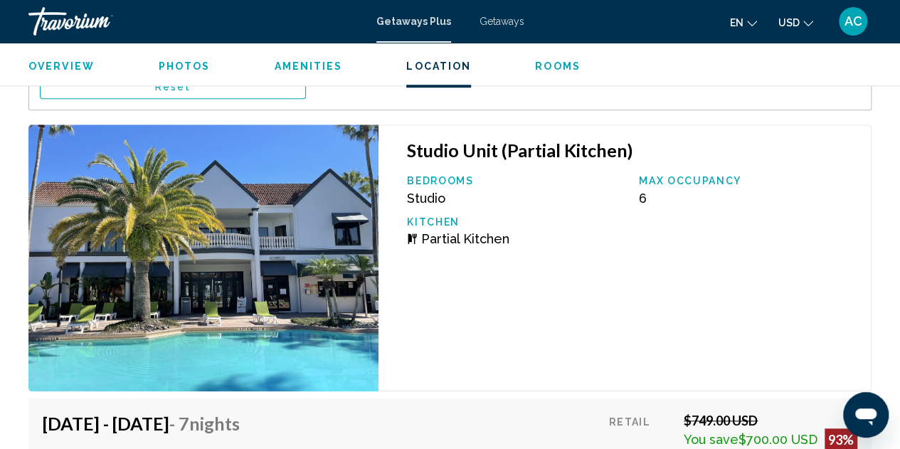
scroll to position [3194, 0]
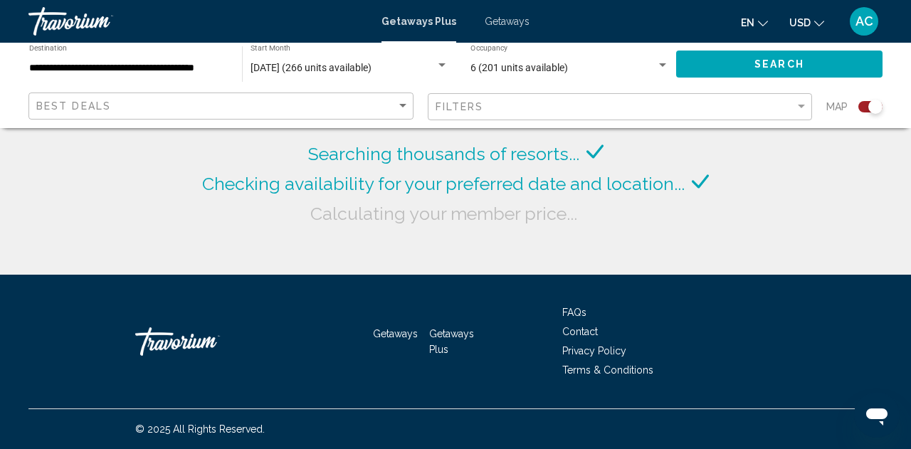
click at [445, 116] on div "Filters" at bounding box center [621, 107] width 373 height 26
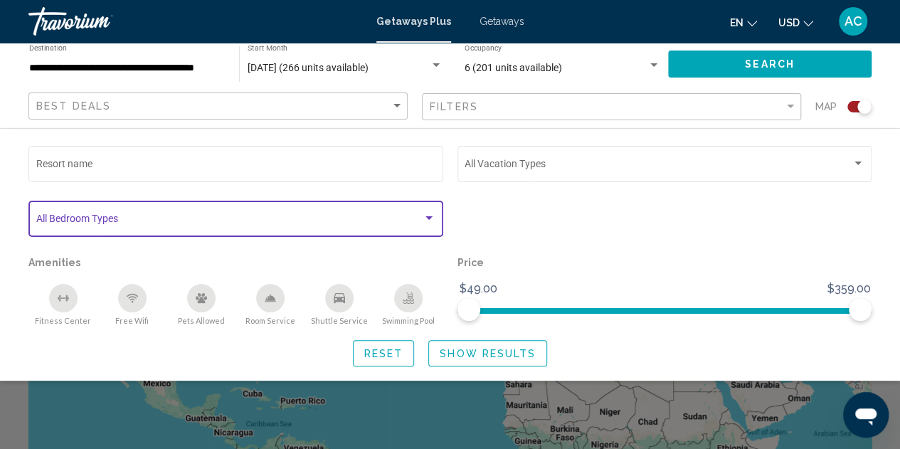
click at [326, 221] on span "Search widget" at bounding box center [229, 221] width 387 height 11
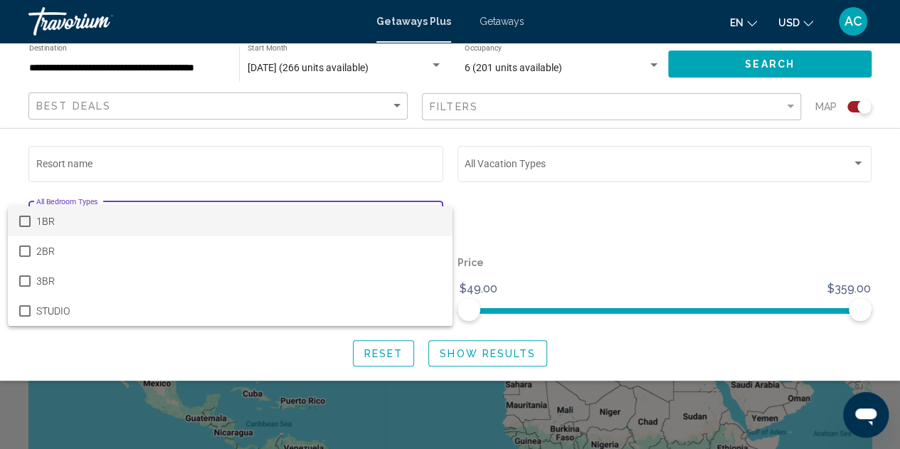
click at [527, 201] on div at bounding box center [450, 224] width 900 height 449
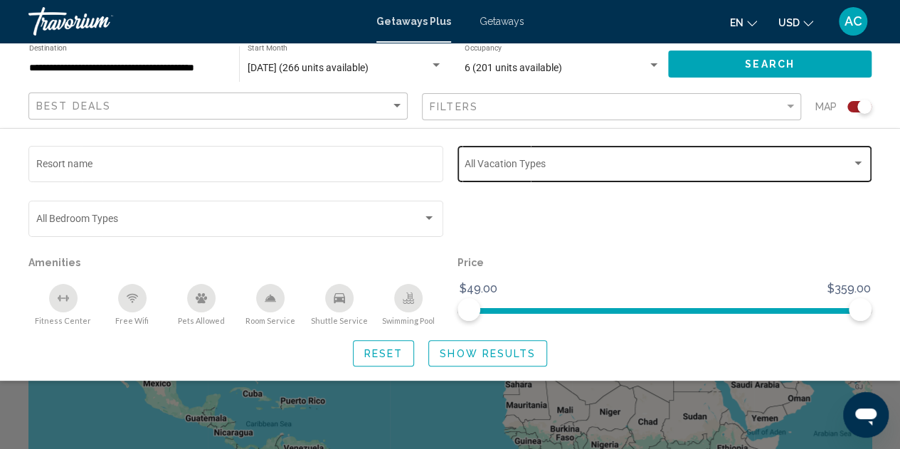
click at [529, 169] on span "Search widget" at bounding box center [658, 166] width 387 height 11
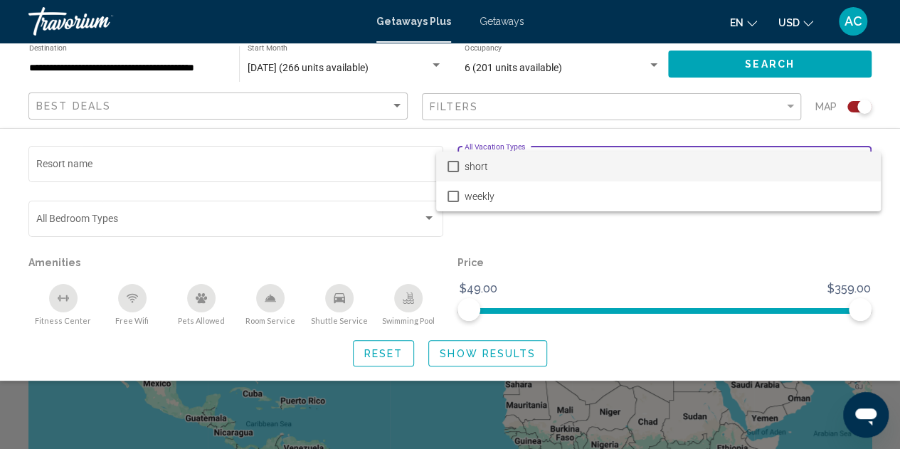
click at [467, 168] on span "short" at bounding box center [667, 167] width 405 height 30
click at [564, 275] on div at bounding box center [450, 224] width 900 height 449
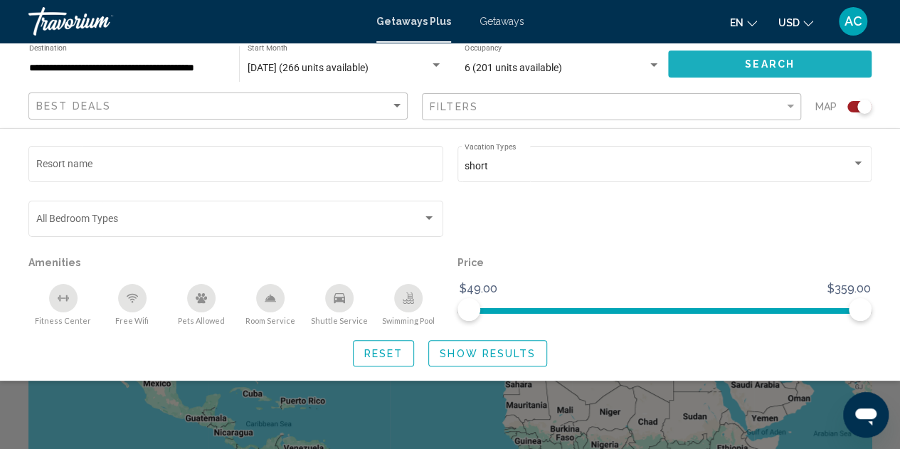
click at [739, 65] on button "Search" at bounding box center [769, 64] width 203 height 26
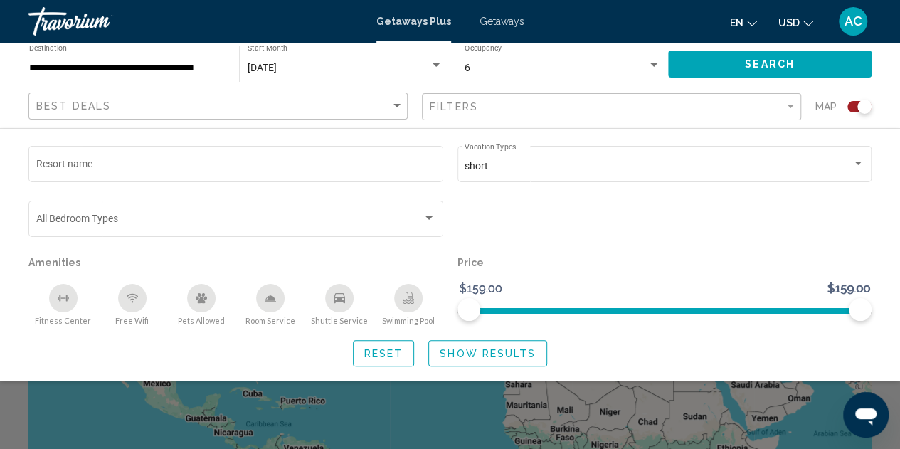
click at [734, 403] on div "Search widget" at bounding box center [450, 330] width 900 height 235
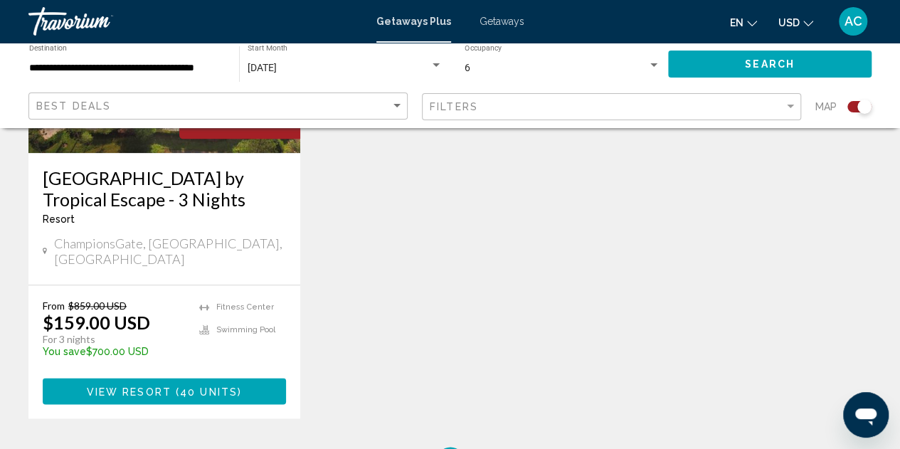
scroll to position [783, 0]
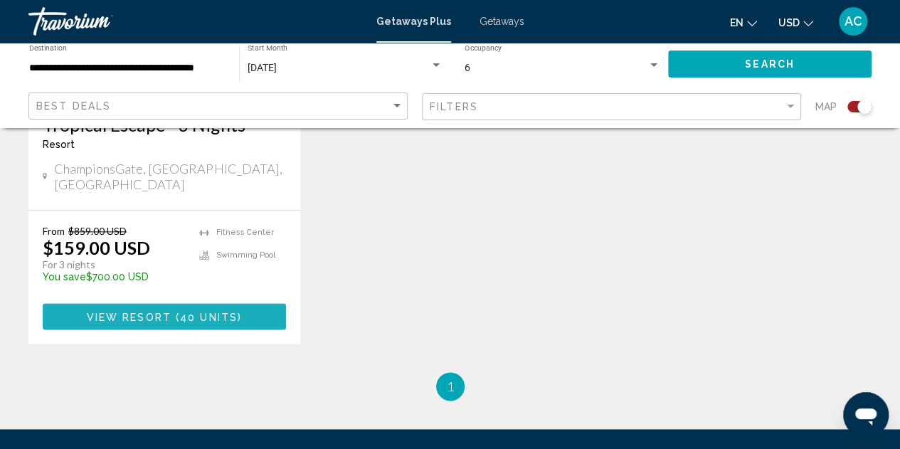
click at [168, 311] on span "View Resort" at bounding box center [129, 316] width 85 height 11
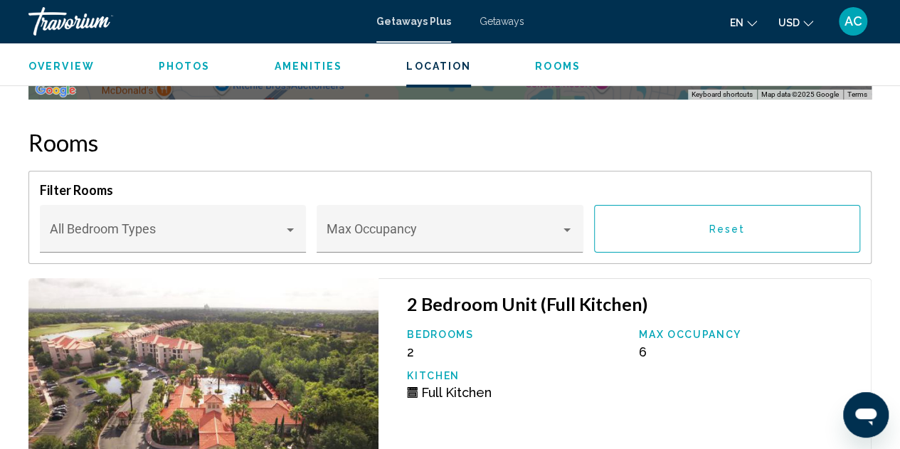
scroll to position [2351, 0]
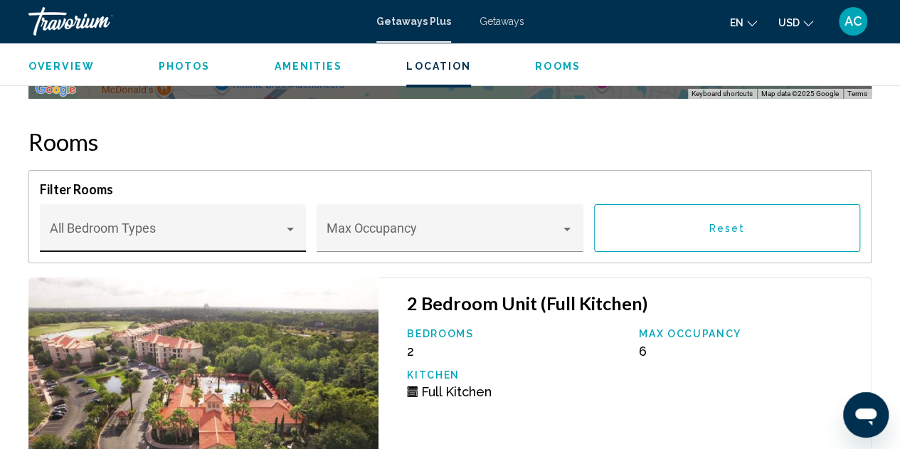
click at [186, 240] on div "Bedroom Types All Bedroom Types" at bounding box center [173, 233] width 247 height 38
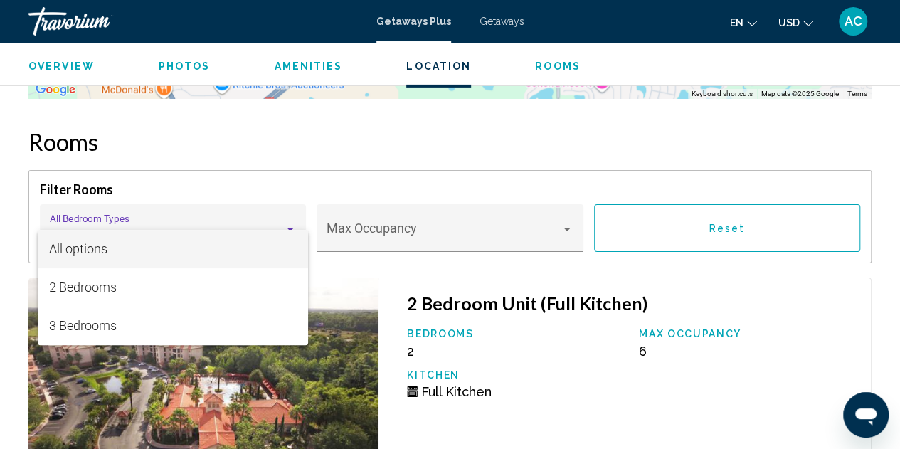
click at [357, 170] on div at bounding box center [450, 224] width 900 height 449
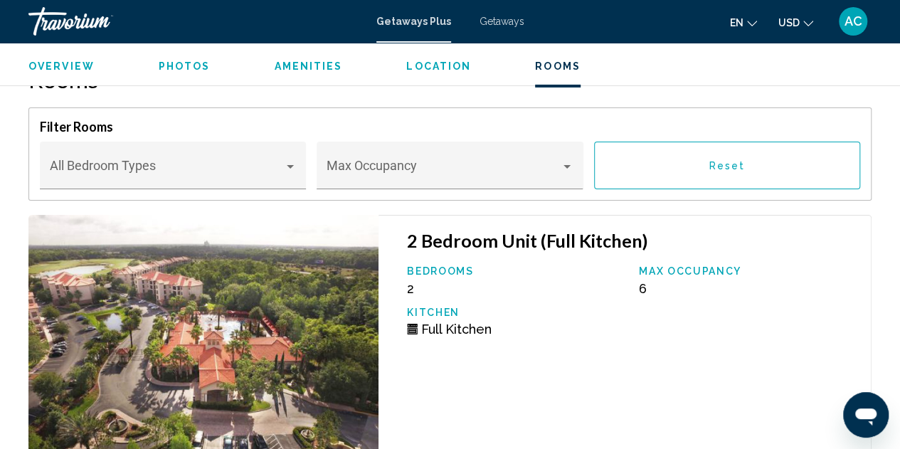
scroll to position [2413, 0]
click at [201, 170] on div "Bedroom Types All Bedroom Types" at bounding box center [173, 171] width 247 height 38
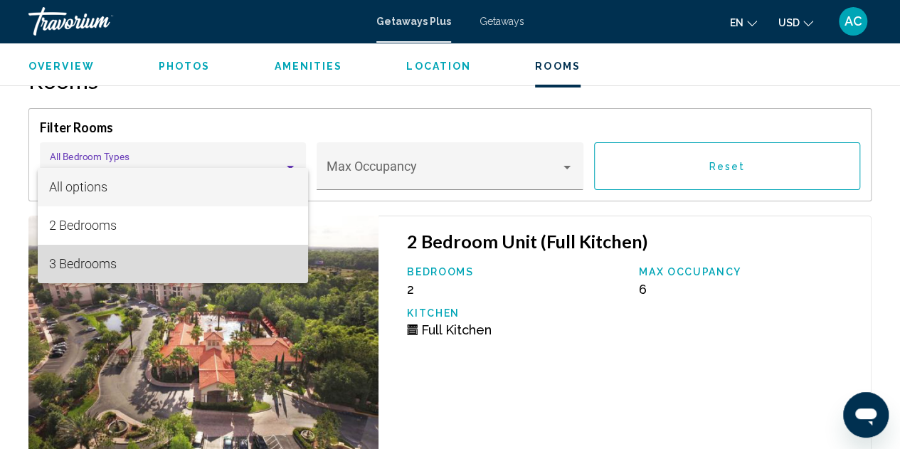
click at [168, 259] on span "3 Bedrooms" at bounding box center [172, 264] width 247 height 38
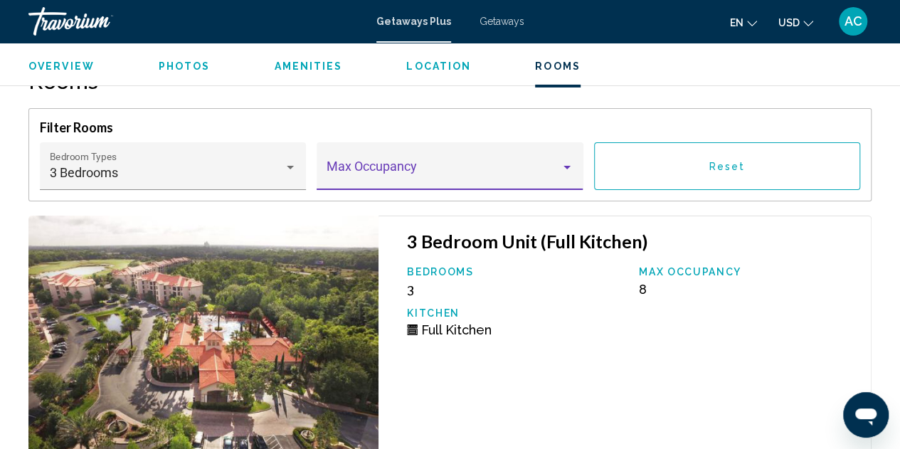
click at [393, 180] on span "Main content" at bounding box center [444, 173] width 234 height 14
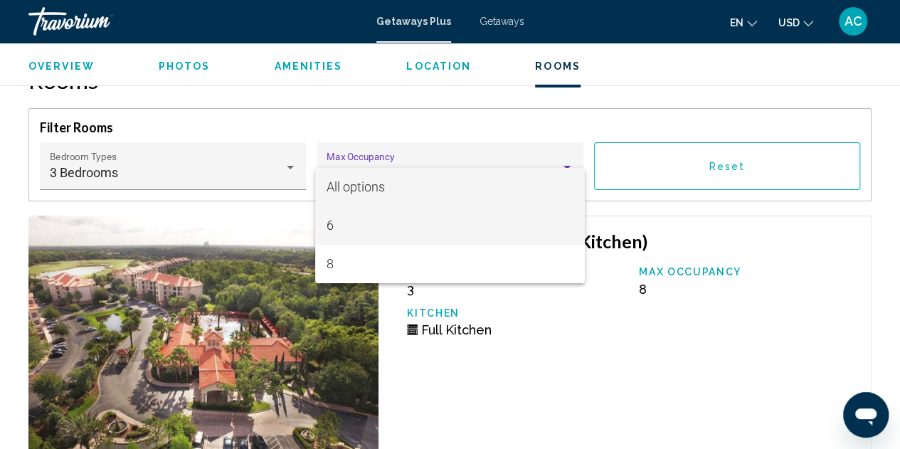
click at [351, 227] on span "6" at bounding box center [450, 225] width 247 height 38
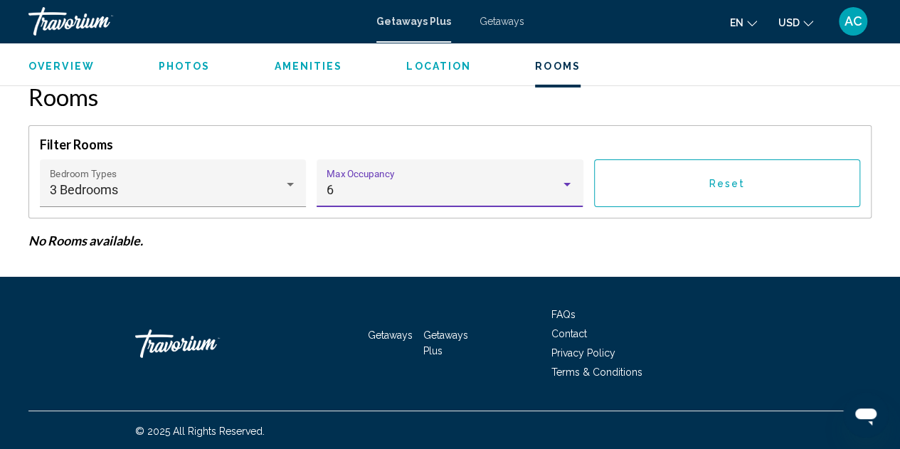
scroll to position [2393, 0]
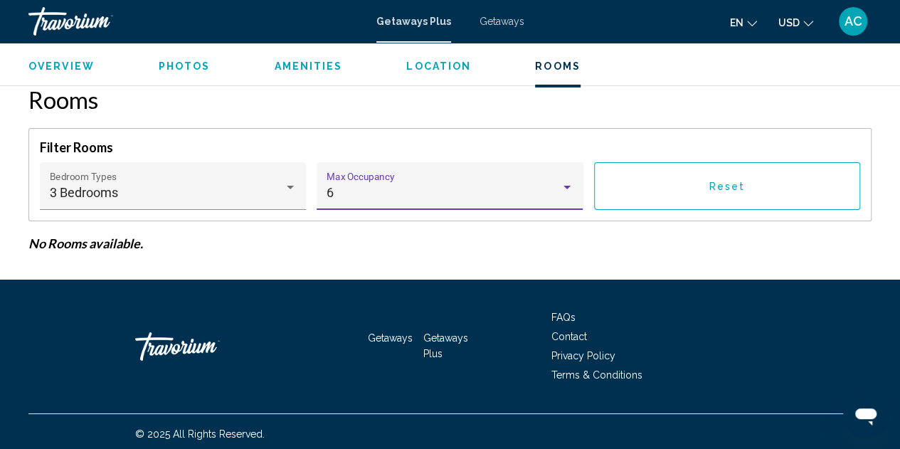
click at [378, 197] on div "6 Max Occupancy" at bounding box center [450, 191] width 247 height 38
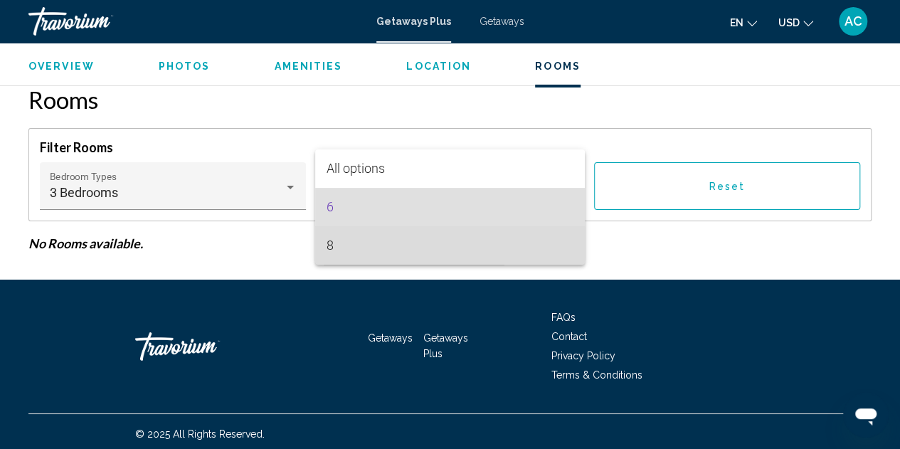
click at [364, 240] on span "8" at bounding box center [450, 245] width 247 height 38
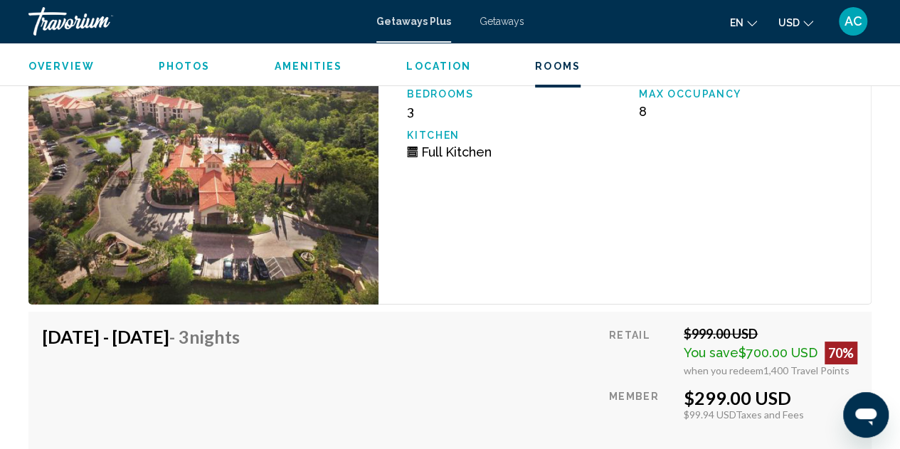
scroll to position [2591, 0]
